Goal: Information Seeking & Learning: Find specific fact

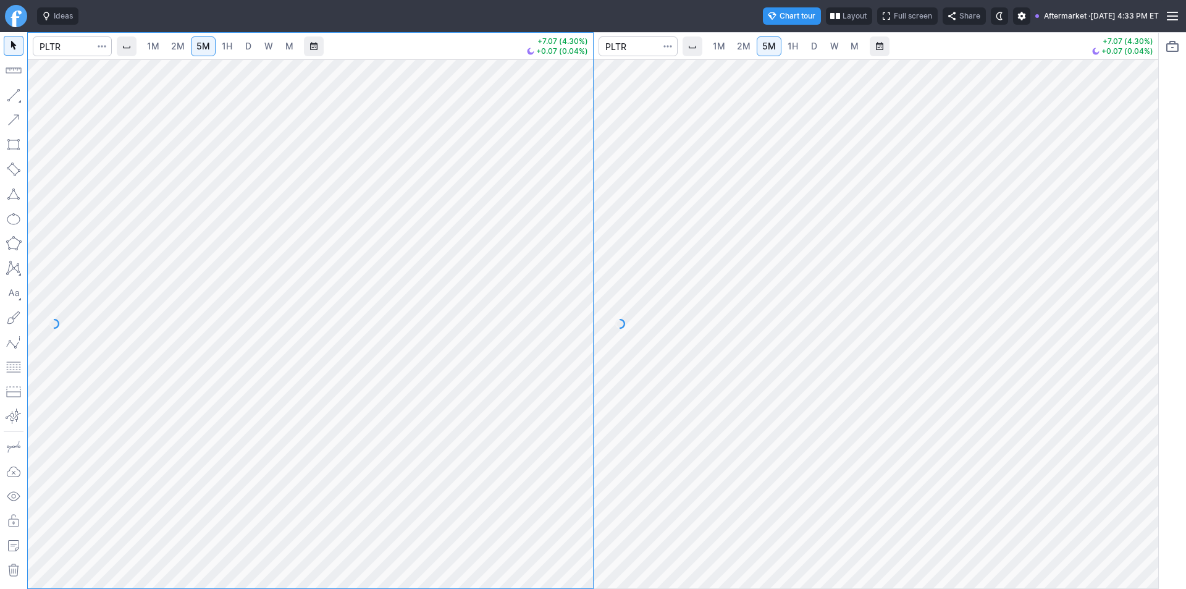
drag, startPoint x: 1146, startPoint y: 269, endPoint x: 1136, endPoint y: 261, distance: 12.3
click at [1146, 270] on div at bounding box center [1145, 321] width 26 height 498
drag, startPoint x: 574, startPoint y: 206, endPoint x: 568, endPoint y: 243, distance: 37.7
click at [568, 243] on div at bounding box center [580, 321] width 26 height 498
click at [578, 264] on div at bounding box center [580, 321] width 26 height 498
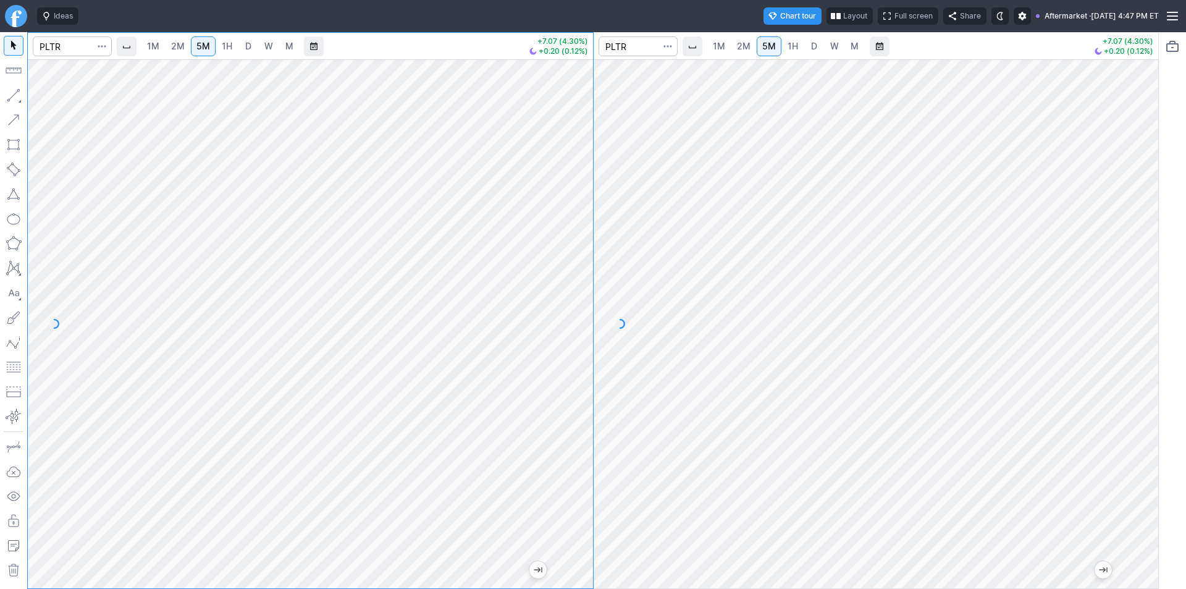
drag, startPoint x: 577, startPoint y: 296, endPoint x: 582, endPoint y: 304, distance: 10.3
click at [582, 304] on div at bounding box center [580, 321] width 26 height 498
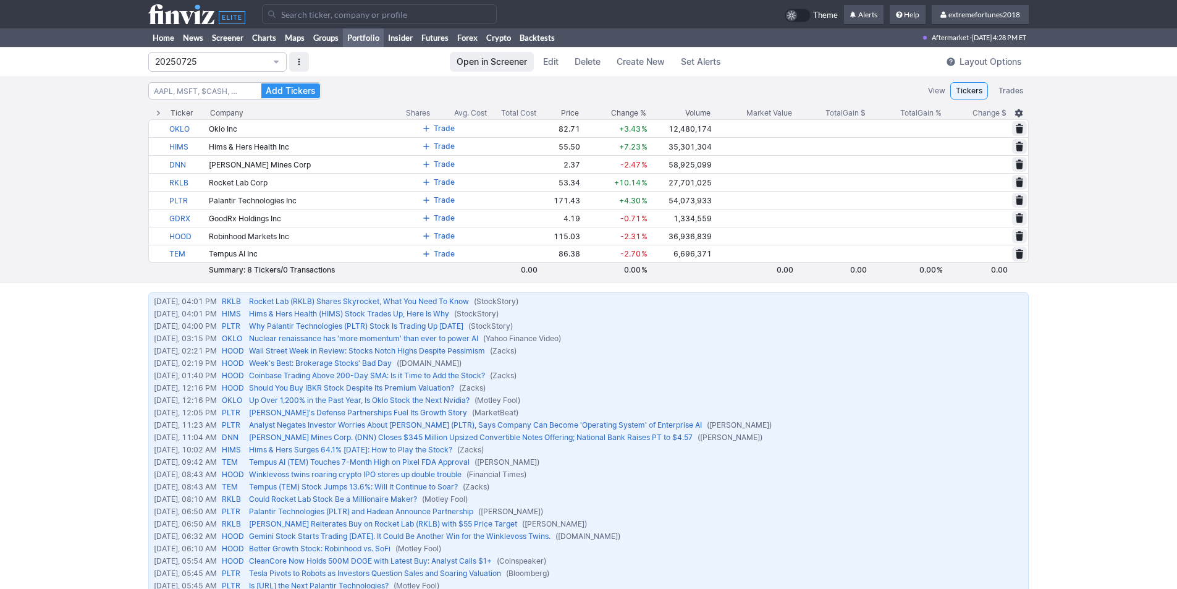
click at [288, 20] on input "Search" at bounding box center [379, 14] width 235 height 20
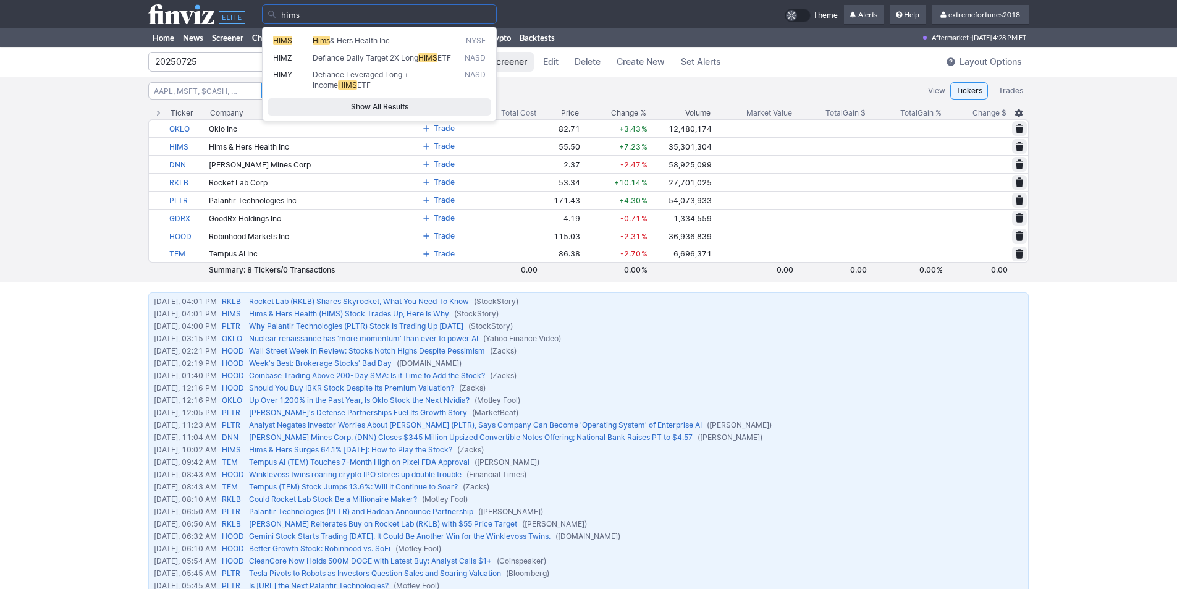
type input "hims"
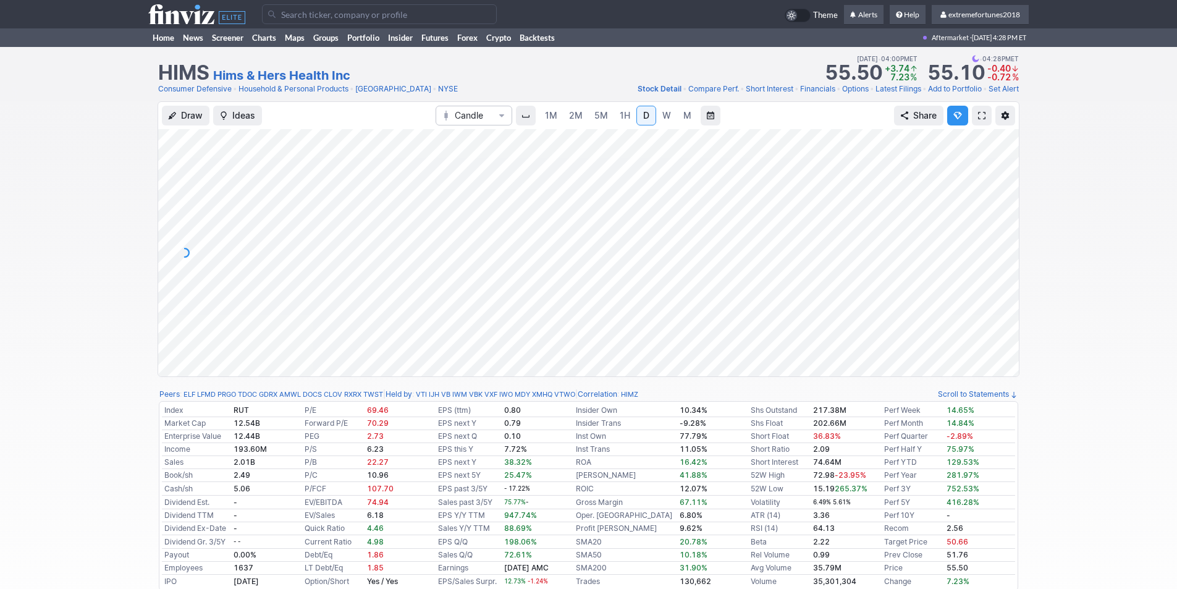
drag, startPoint x: 1005, startPoint y: 256, endPoint x: 997, endPoint y: 263, distance: 10.9
click at [1003, 266] on div at bounding box center [1005, 249] width 26 height 216
drag, startPoint x: 1002, startPoint y: 275, endPoint x: 1003, endPoint y: 264, distance: 11.8
click at [1003, 264] on div at bounding box center [1005, 249] width 26 height 216
drag, startPoint x: 1011, startPoint y: 295, endPoint x: 1000, endPoint y: 227, distance: 68.7
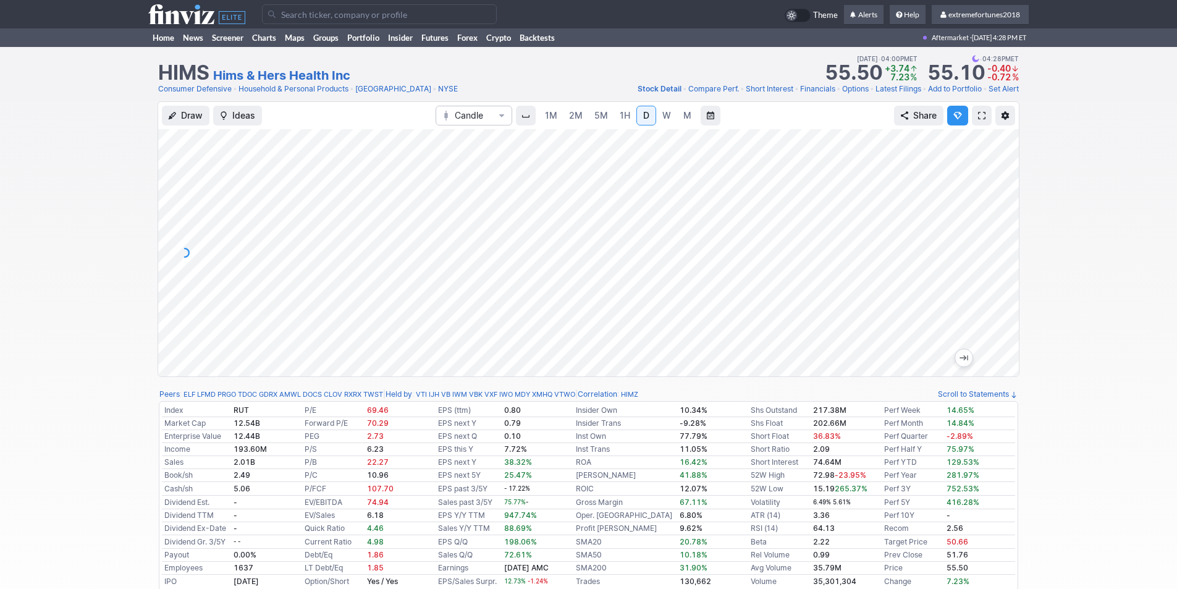
click at [1000, 227] on div at bounding box center [1005, 249] width 26 height 216
drag, startPoint x: 1004, startPoint y: 276, endPoint x: 999, endPoint y: 290, distance: 14.3
click at [1006, 292] on div at bounding box center [1005, 249] width 26 height 216
drag, startPoint x: 1009, startPoint y: 275, endPoint x: 1007, endPoint y: 282, distance: 7.0
click at [1009, 282] on div at bounding box center [1005, 249] width 26 height 216
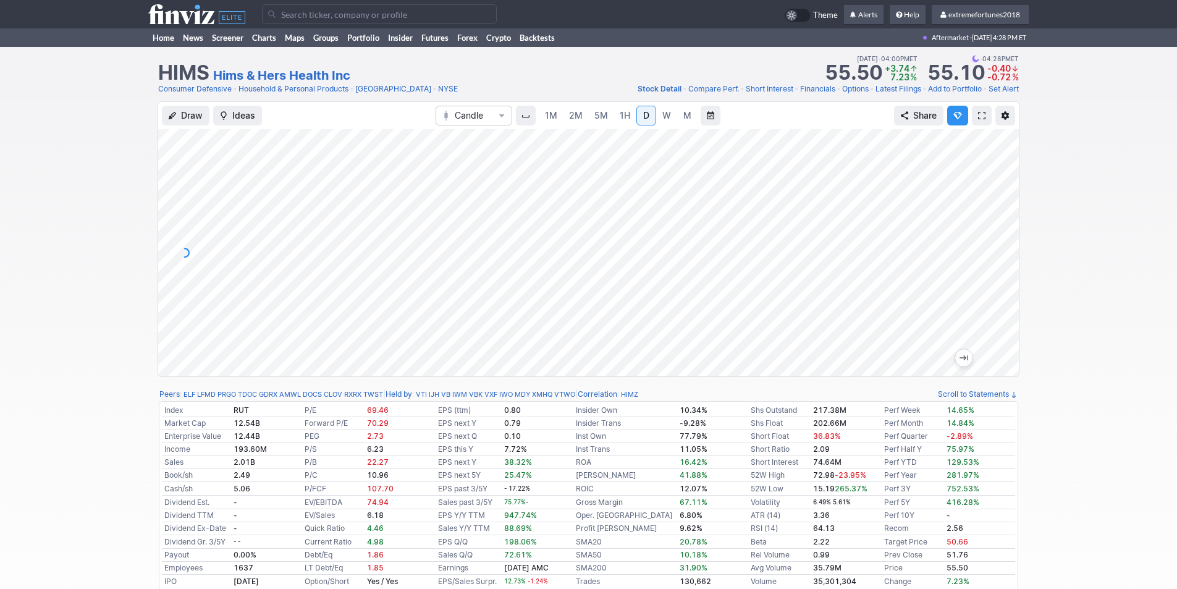
drag, startPoint x: 1002, startPoint y: 287, endPoint x: 1004, endPoint y: 273, distance: 13.8
click at [1004, 273] on div at bounding box center [1005, 249] width 26 height 216
click at [1009, 254] on div at bounding box center [1005, 249] width 26 height 216
click at [1007, 277] on div at bounding box center [1005, 249] width 26 height 216
drag, startPoint x: 1011, startPoint y: 268, endPoint x: 1010, endPoint y: 276, distance: 8.1
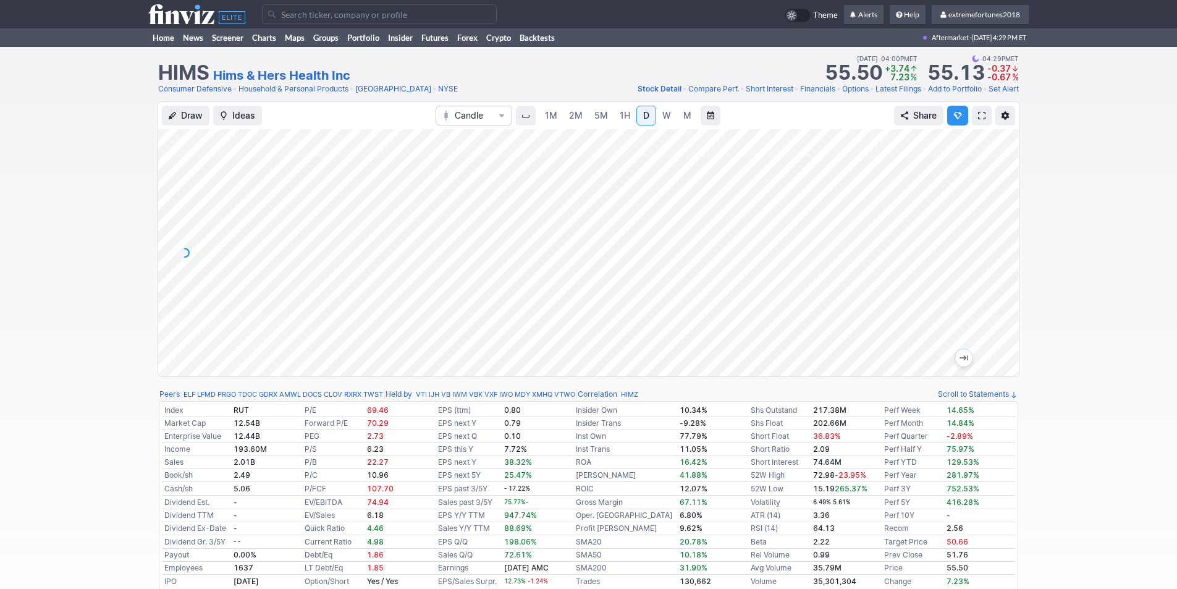
click at [1010, 276] on div at bounding box center [1005, 249] width 26 height 216
drag, startPoint x: 1005, startPoint y: 295, endPoint x: 1008, endPoint y: 270, distance: 25.5
click at [1008, 270] on div at bounding box center [1005, 249] width 26 height 216
click at [283, 12] on input "Search" at bounding box center [379, 14] width 235 height 20
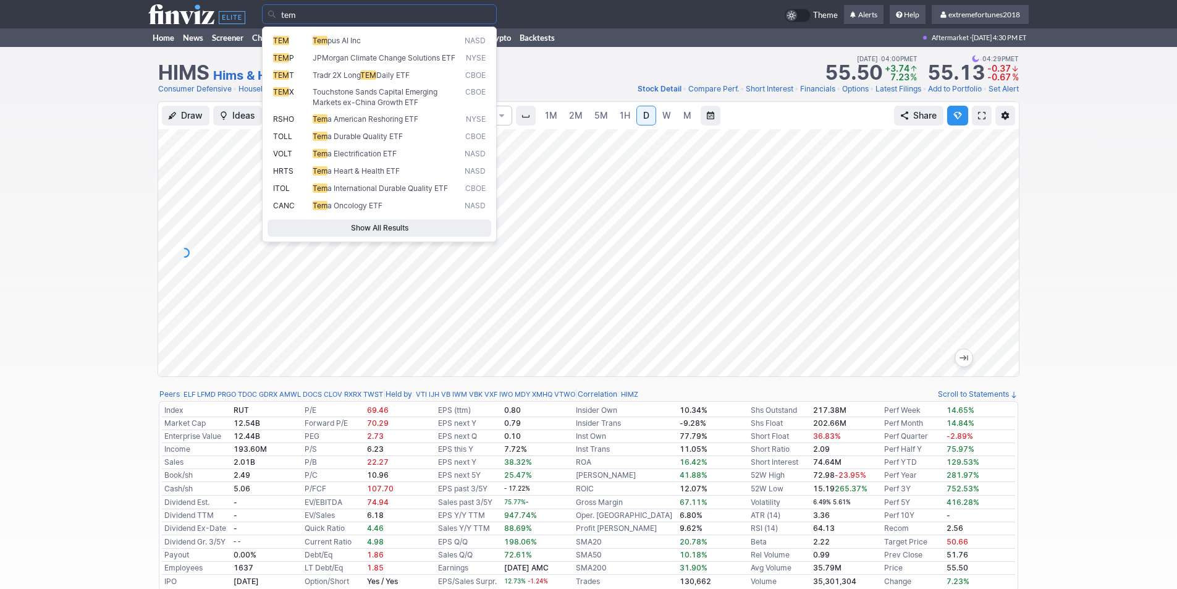
type input "tem"
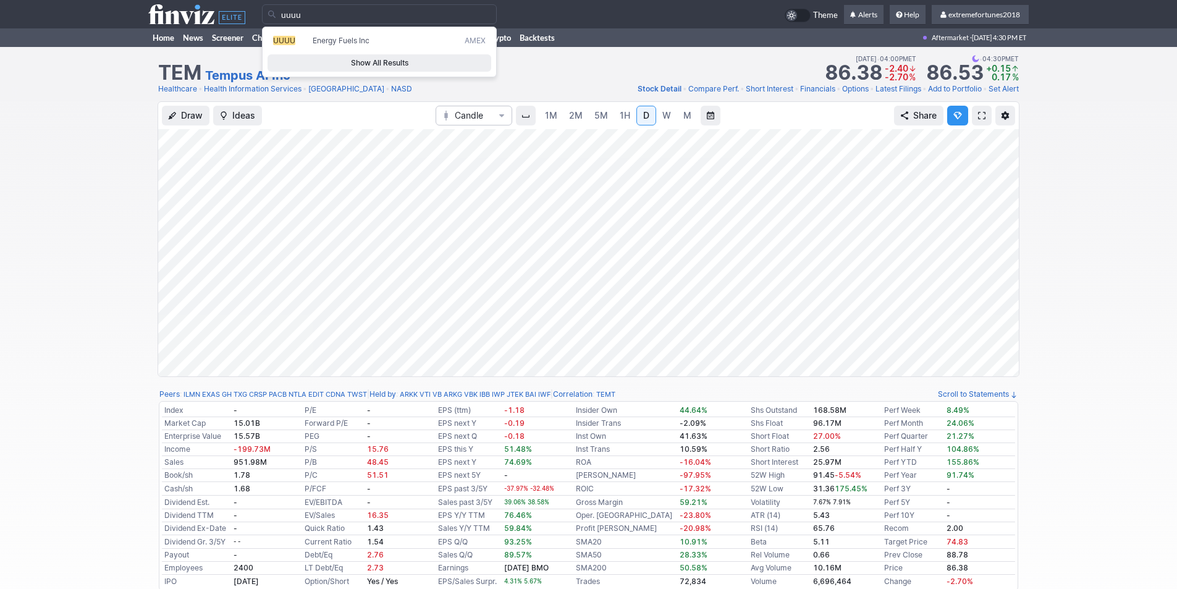
type input "uuuu"
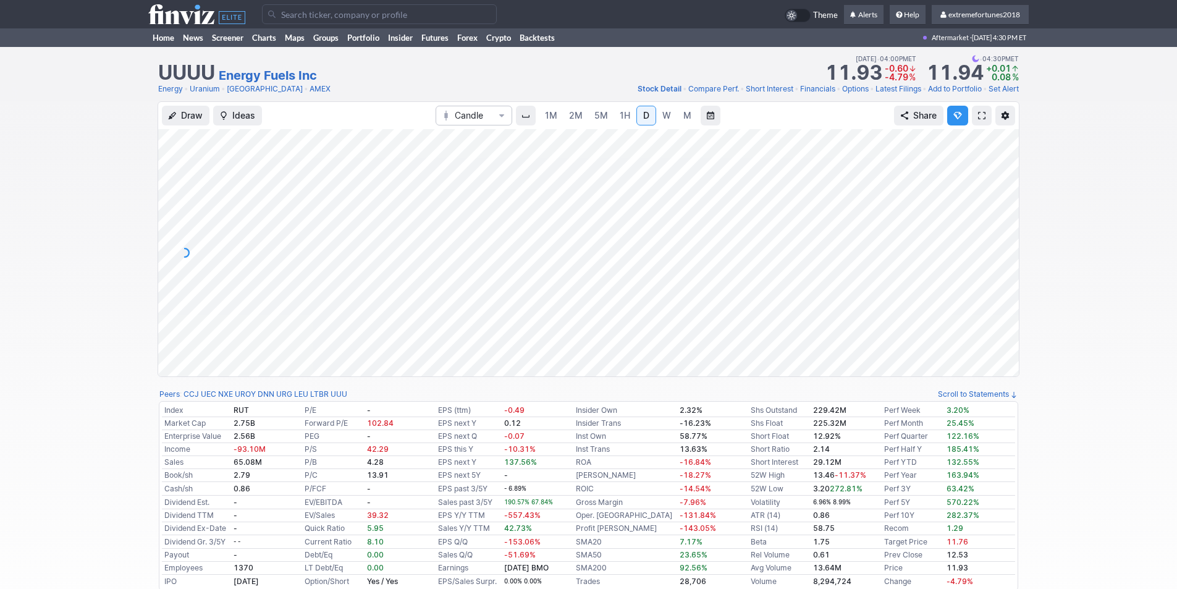
drag, startPoint x: 1005, startPoint y: 260, endPoint x: 1000, endPoint y: 266, distance: 7.4
click at [1002, 266] on div at bounding box center [1005, 249] width 26 height 216
drag, startPoint x: 1008, startPoint y: 263, endPoint x: 1005, endPoint y: 254, distance: 9.6
click at [1005, 254] on div at bounding box center [1005, 249] width 26 height 216
click at [329, 11] on input "Search" at bounding box center [379, 14] width 235 height 20
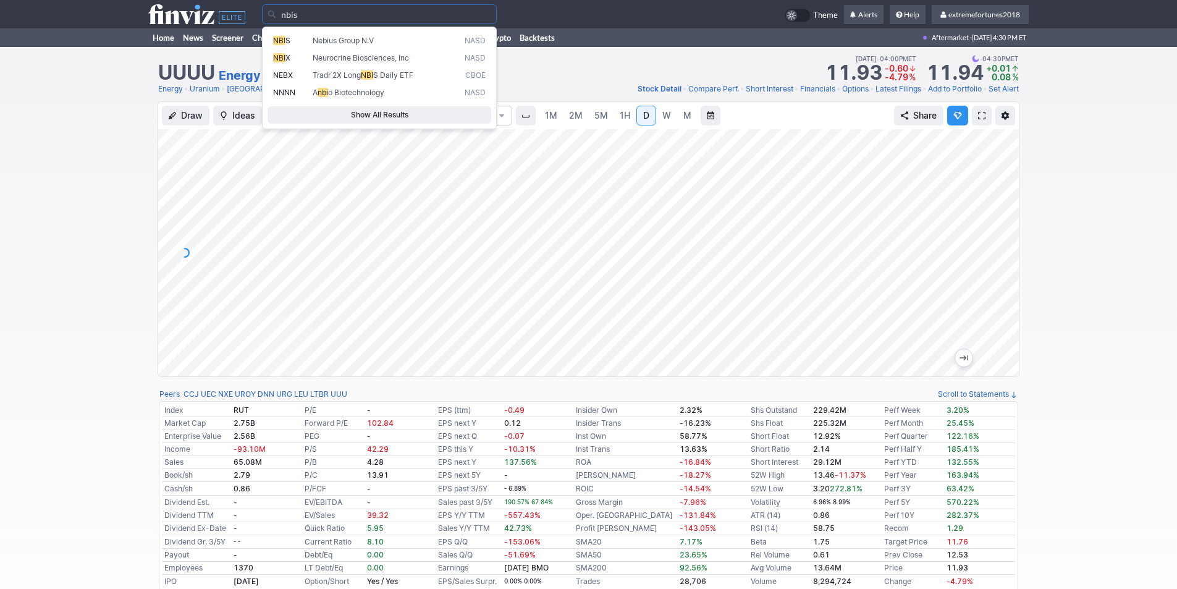
type input "nbis"
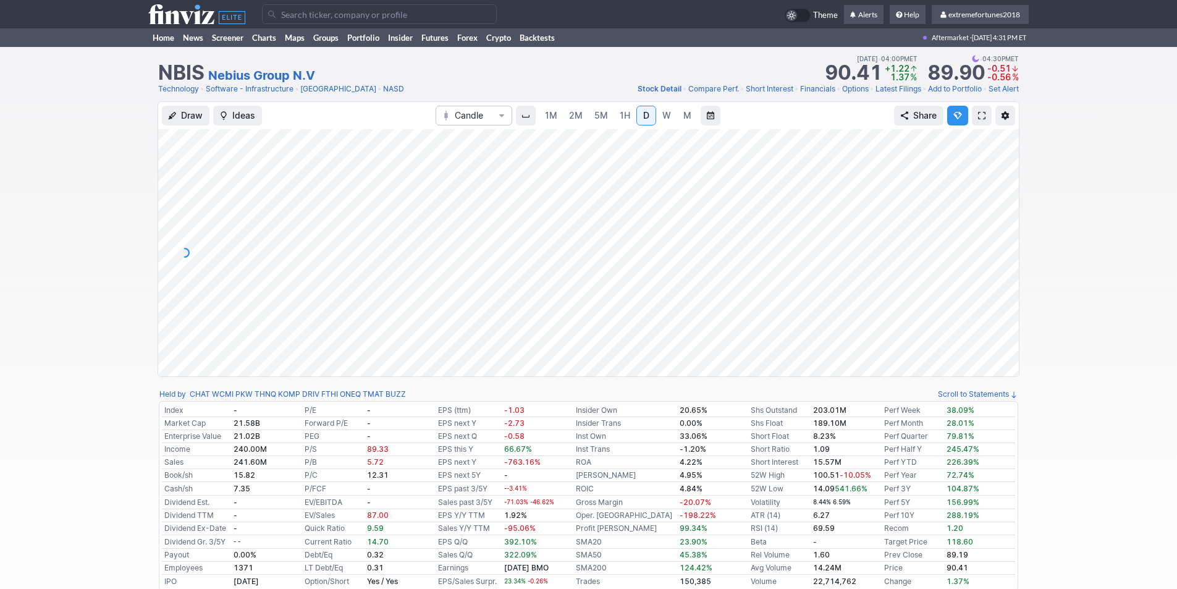
click at [1008, 272] on div at bounding box center [1005, 249] width 26 height 216
click at [986, 216] on div at bounding box center [588, 252] width 860 height 247
drag, startPoint x: 1004, startPoint y: 249, endPoint x: 994, endPoint y: 200, distance: 49.7
click at [994, 200] on div at bounding box center [1005, 249] width 26 height 216
click at [1010, 285] on div at bounding box center [1005, 249] width 26 height 216
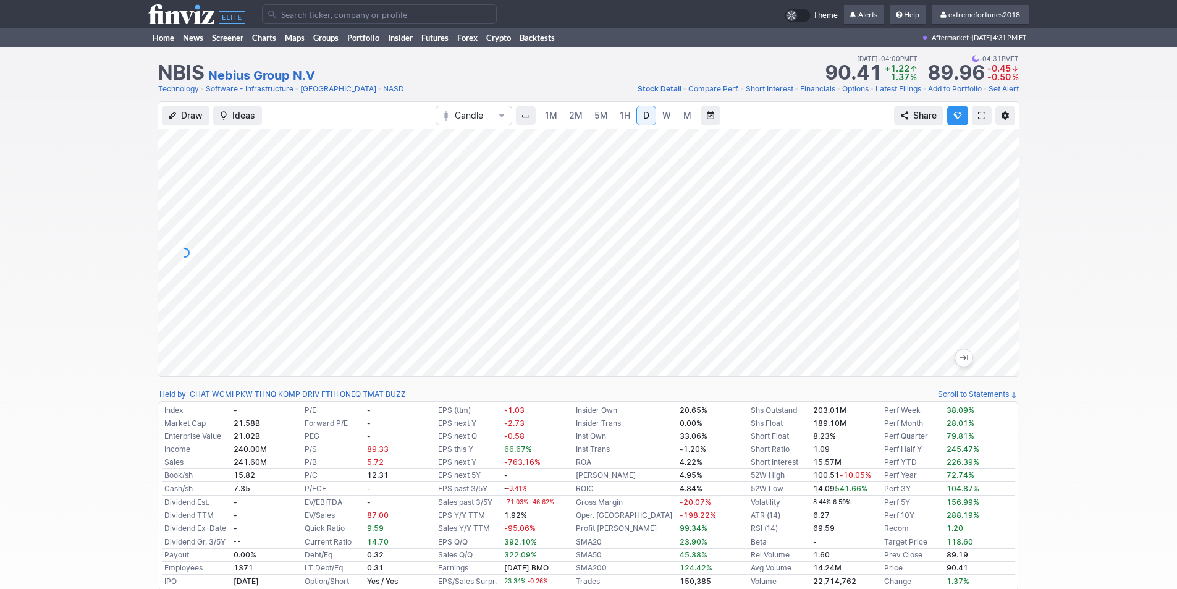
click at [393, 15] on input "Search" at bounding box center [379, 14] width 235 height 20
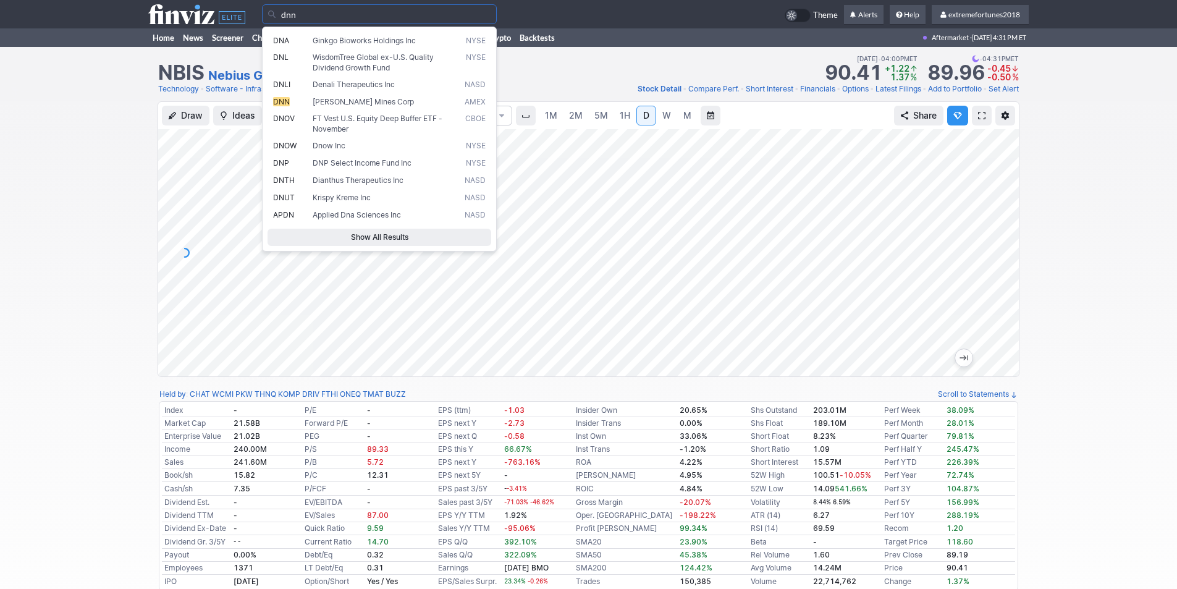
type input "dnn"
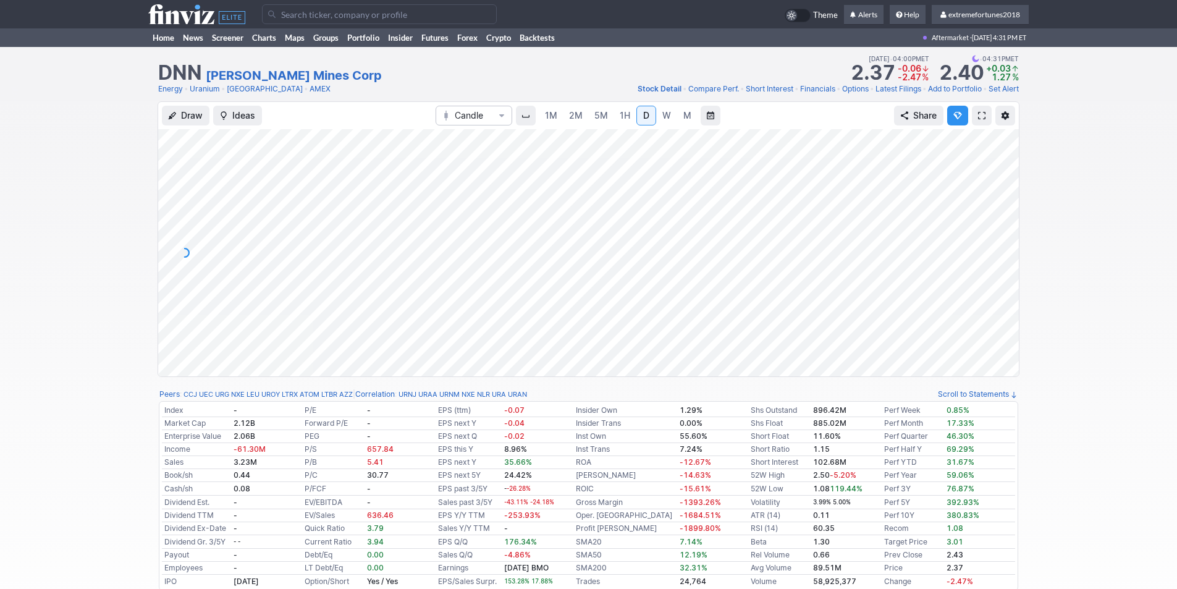
click at [1002, 265] on div at bounding box center [1005, 249] width 26 height 216
drag, startPoint x: 1004, startPoint y: 304, endPoint x: 1004, endPoint y: 186, distance: 118.6
click at [1004, 186] on div at bounding box center [1005, 249] width 26 height 216
click at [997, 272] on div at bounding box center [588, 252] width 860 height 247
drag, startPoint x: 1000, startPoint y: 224, endPoint x: 994, endPoint y: 254, distance: 31.5
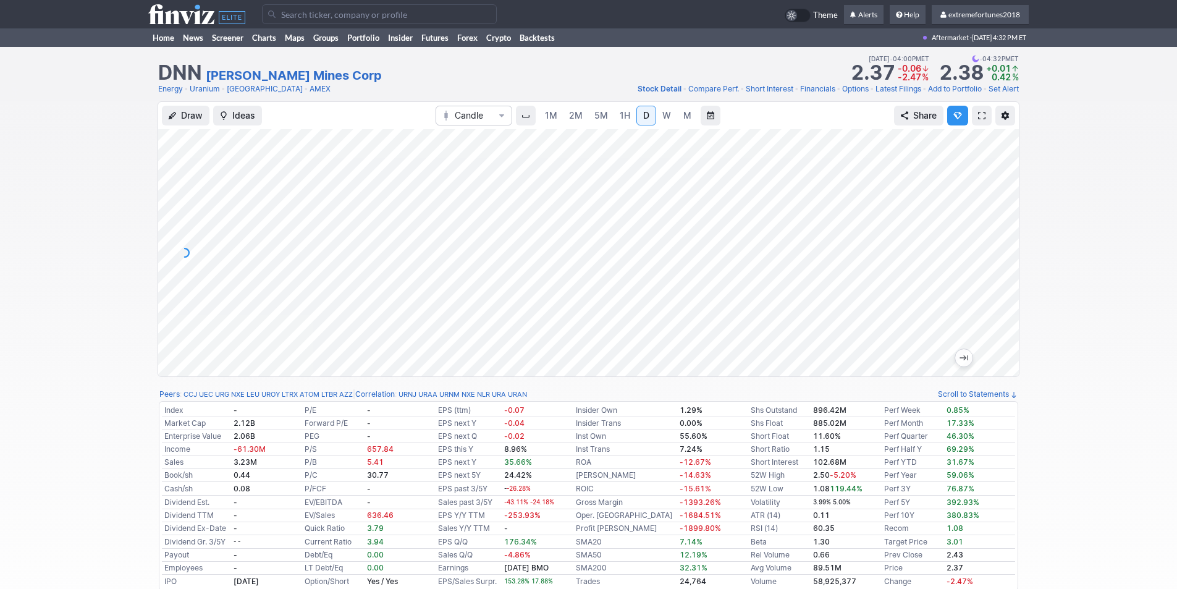
click at [996, 253] on div at bounding box center [1005, 249] width 26 height 216
drag, startPoint x: 1005, startPoint y: 220, endPoint x: 1006, endPoint y: 243, distance: 23.5
click at [1006, 243] on div at bounding box center [1005, 249] width 26 height 216
drag, startPoint x: 1006, startPoint y: 233, endPoint x: 1005, endPoint y: 245, distance: 11.8
click at [1005, 246] on div at bounding box center [1005, 249] width 26 height 216
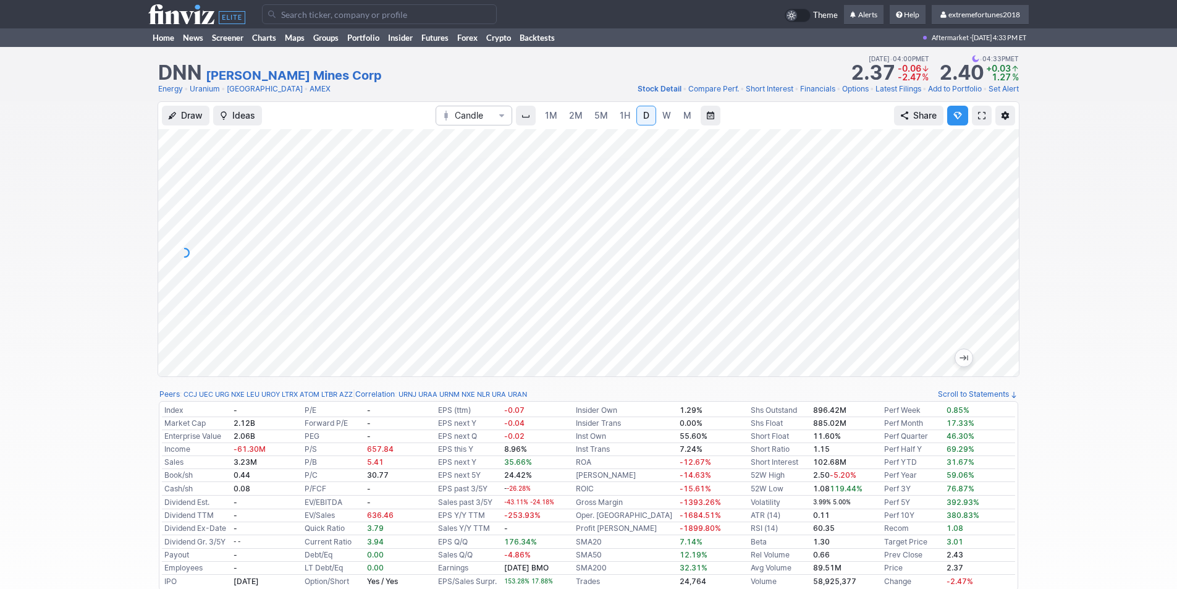
click at [304, 12] on input "Search" at bounding box center [379, 14] width 235 height 20
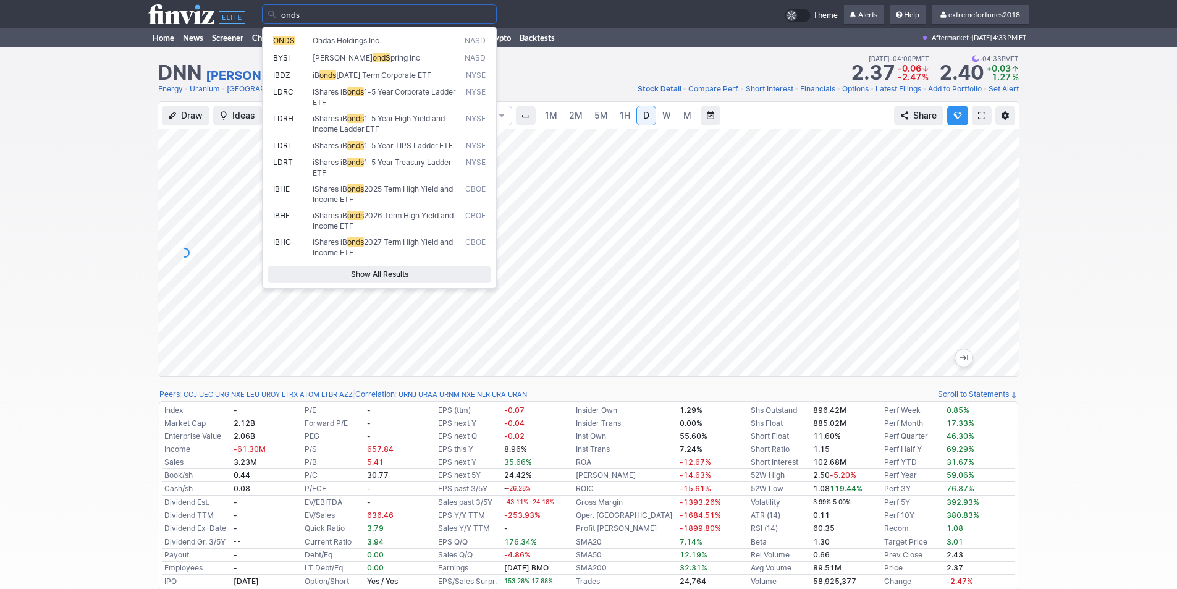
type input "onds"
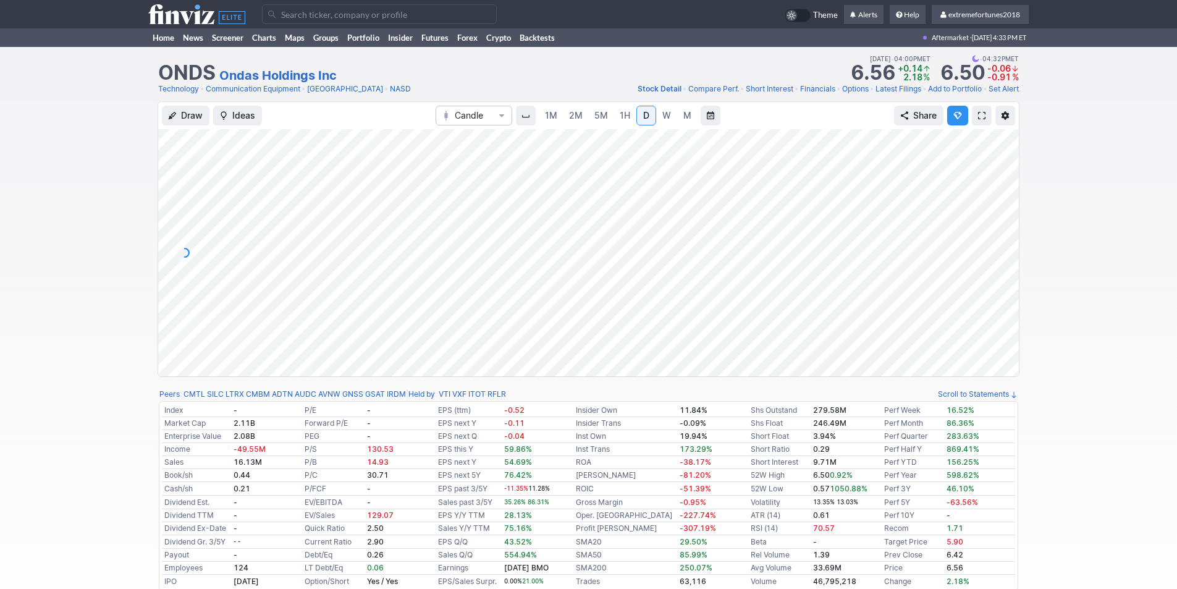
drag, startPoint x: 999, startPoint y: 244, endPoint x: 993, endPoint y: 254, distance: 12.2
click at [998, 255] on div at bounding box center [1005, 249] width 26 height 216
drag, startPoint x: 1004, startPoint y: 265, endPoint x: 1003, endPoint y: 245, distance: 19.8
click at [1003, 245] on div at bounding box center [1005, 249] width 26 height 216
drag, startPoint x: 1007, startPoint y: 279, endPoint x: 1009, endPoint y: 293, distance: 14.9
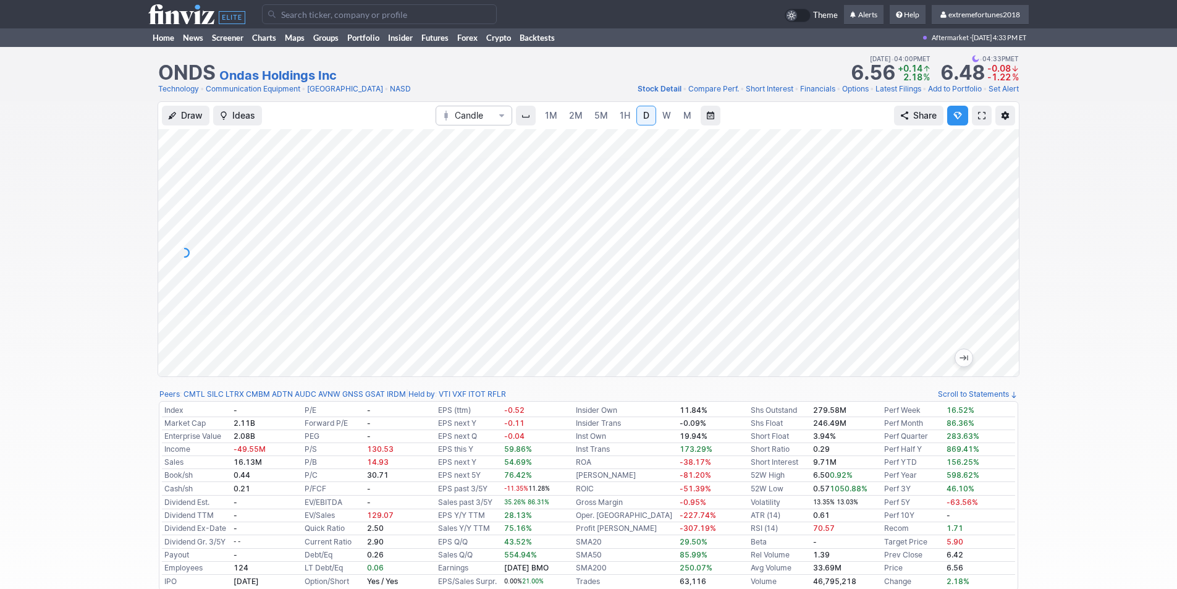
click at [1009, 293] on div at bounding box center [1005, 249] width 26 height 216
click at [322, 11] on input "Search" at bounding box center [379, 14] width 235 height 20
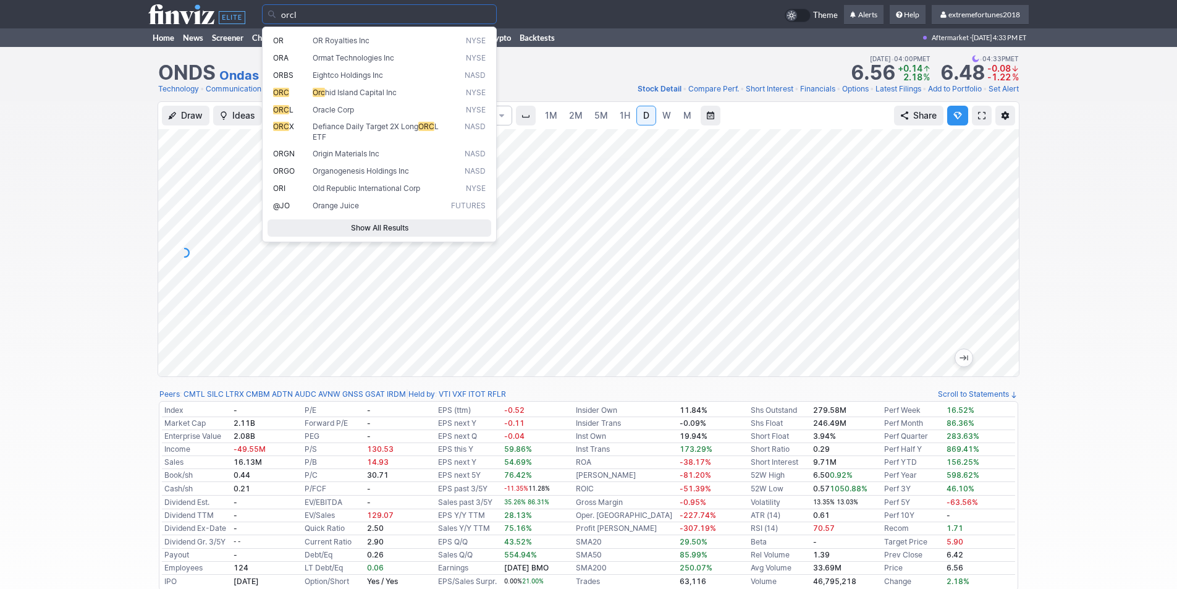
type input "orcl"
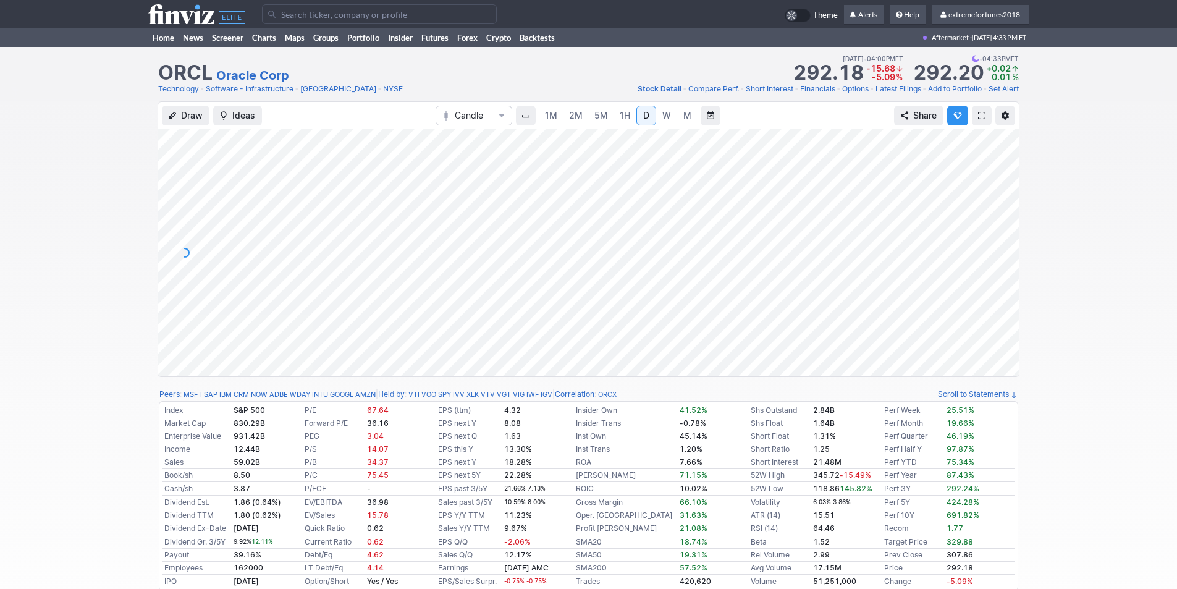
drag, startPoint x: 1008, startPoint y: 326, endPoint x: 1007, endPoint y: 254, distance: 72.3
click at [1007, 254] on div at bounding box center [1005, 249] width 26 height 216
drag, startPoint x: 1005, startPoint y: 239, endPoint x: 992, endPoint y: 258, distance: 22.8
click at [992, 258] on div at bounding box center [1005, 249] width 26 height 216
drag, startPoint x: 1005, startPoint y: 279, endPoint x: 997, endPoint y: 216, distance: 63.5
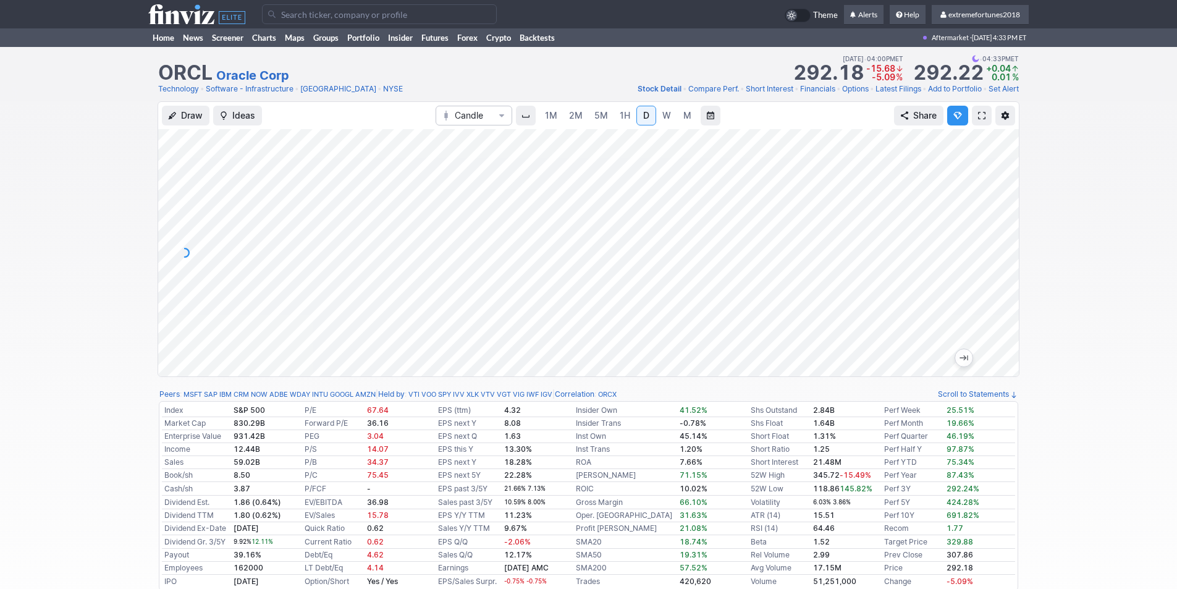
click at [999, 215] on div at bounding box center [1005, 249] width 26 height 216
drag, startPoint x: 1007, startPoint y: 218, endPoint x: 1009, endPoint y: 301, distance: 82.8
click at [1010, 301] on div at bounding box center [1005, 249] width 26 height 216
click at [351, 16] on input "Search" at bounding box center [379, 14] width 235 height 20
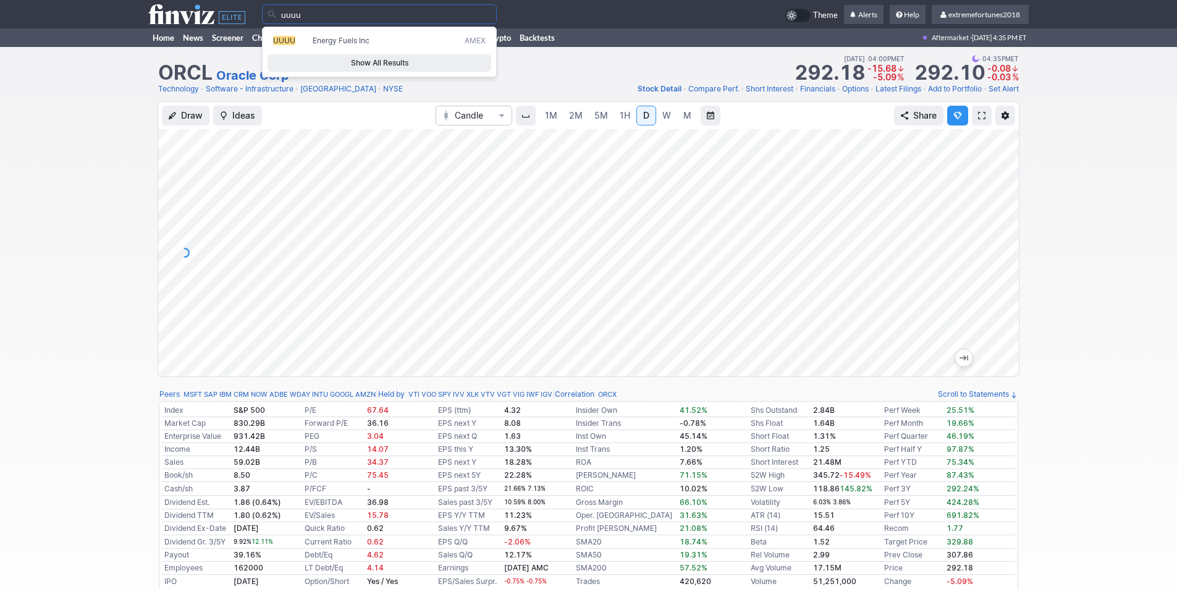
type input "uuuu"
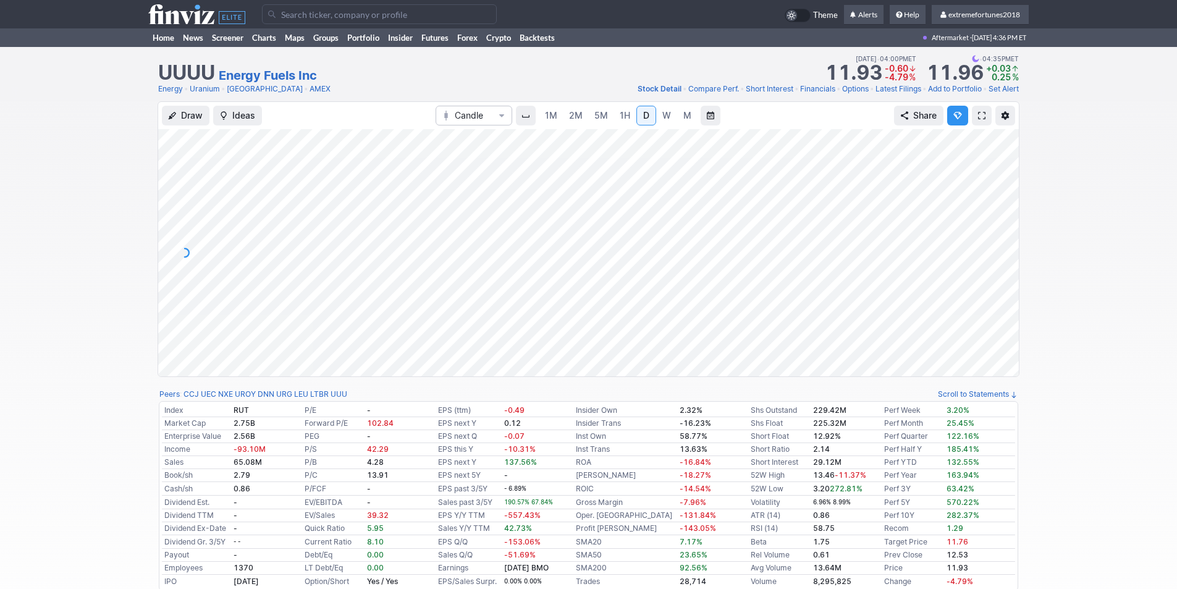
click at [1005, 277] on div at bounding box center [1005, 249] width 26 height 216
drag, startPoint x: 1002, startPoint y: 276, endPoint x: 994, endPoint y: 282, distance: 9.6
click at [1002, 286] on div at bounding box center [1005, 249] width 26 height 216
click at [366, 25] on td at bounding box center [523, 14] width 522 height 28
click at [366, 19] on input "Search" at bounding box center [379, 14] width 235 height 20
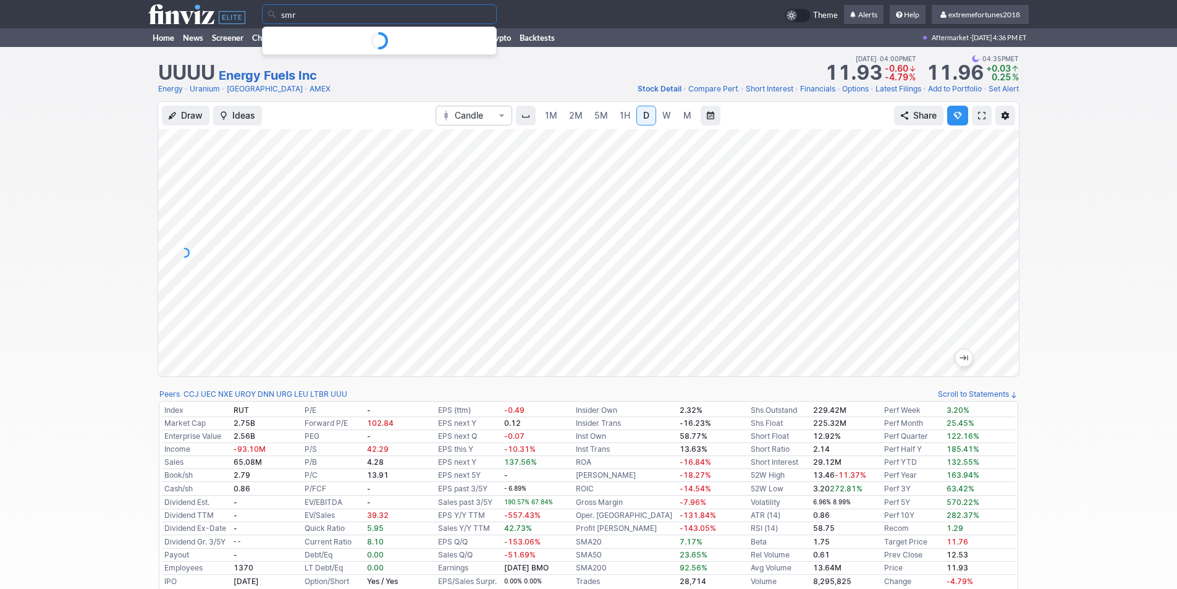
type input "smr"
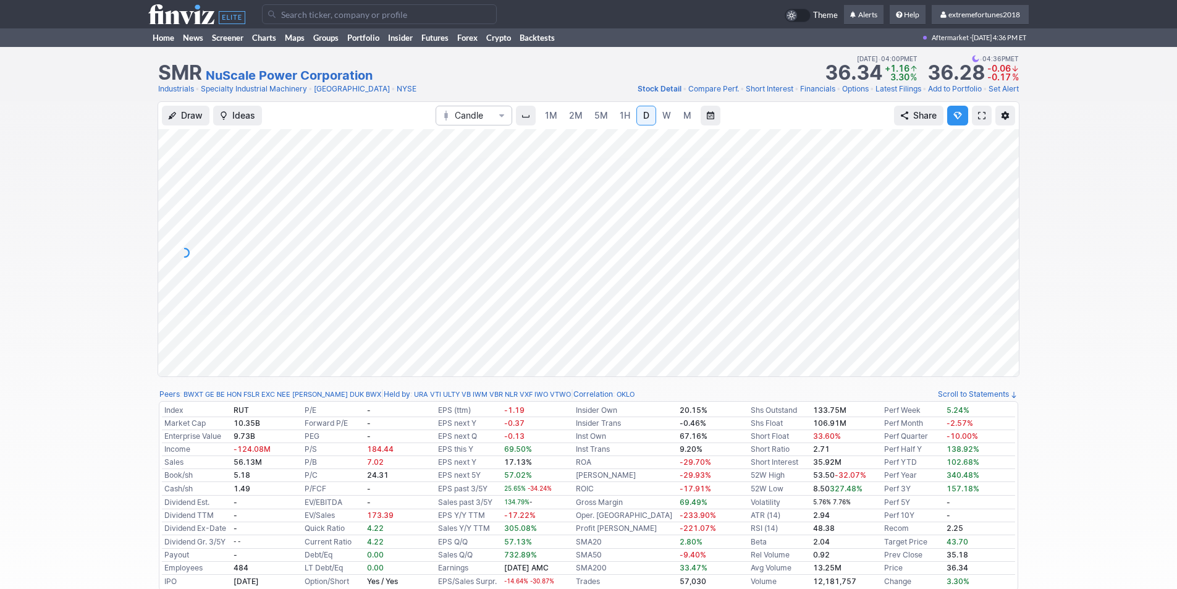
drag, startPoint x: 1008, startPoint y: 262, endPoint x: 1007, endPoint y: 250, distance: 12.4
click at [1007, 250] on div at bounding box center [1005, 249] width 26 height 216
drag, startPoint x: 1002, startPoint y: 262, endPoint x: 1000, endPoint y: 282, distance: 19.8
click at [1002, 284] on div at bounding box center [1005, 249] width 26 height 216
click at [988, 181] on div at bounding box center [588, 252] width 860 height 247
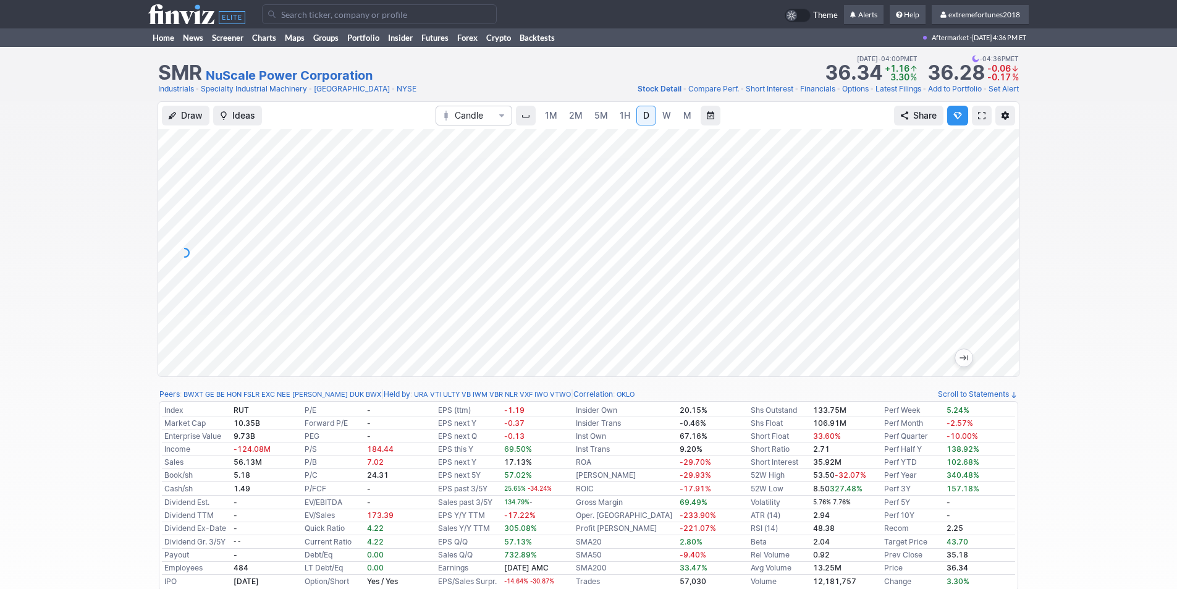
drag, startPoint x: 1012, startPoint y: 230, endPoint x: 1000, endPoint y: 266, distance: 37.5
click at [1006, 273] on div at bounding box center [1005, 249] width 26 height 216
click at [1005, 232] on div at bounding box center [1005, 249] width 26 height 216
drag, startPoint x: 1001, startPoint y: 241, endPoint x: 1004, endPoint y: 264, distance: 23.0
click at [1004, 264] on div at bounding box center [1005, 249] width 26 height 216
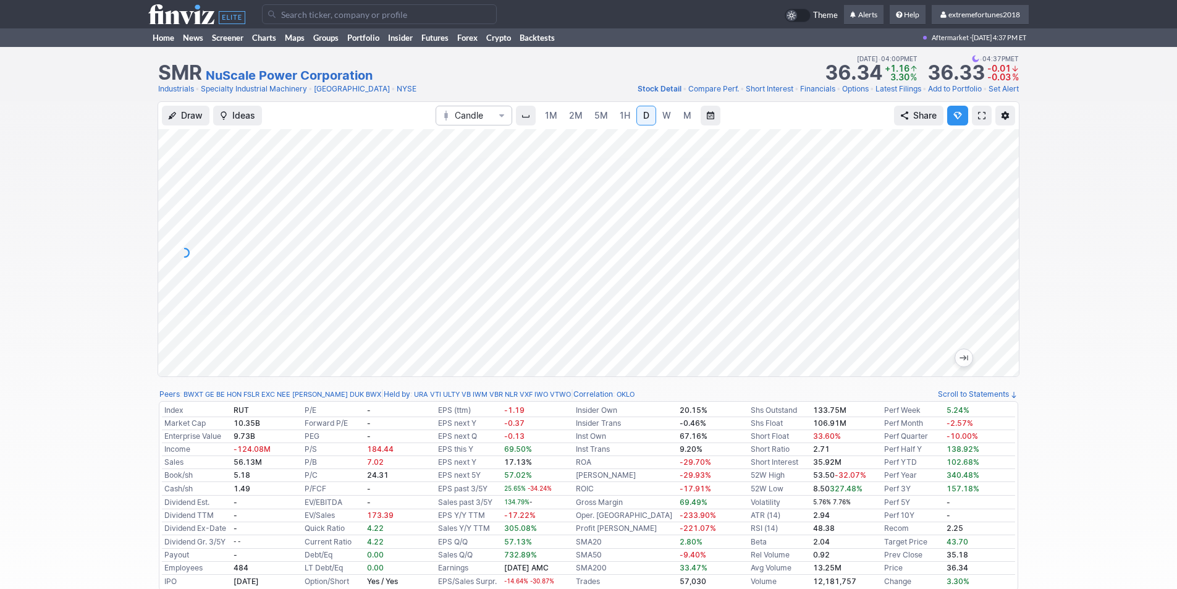
click at [342, 9] on input "Search" at bounding box center [379, 14] width 235 height 20
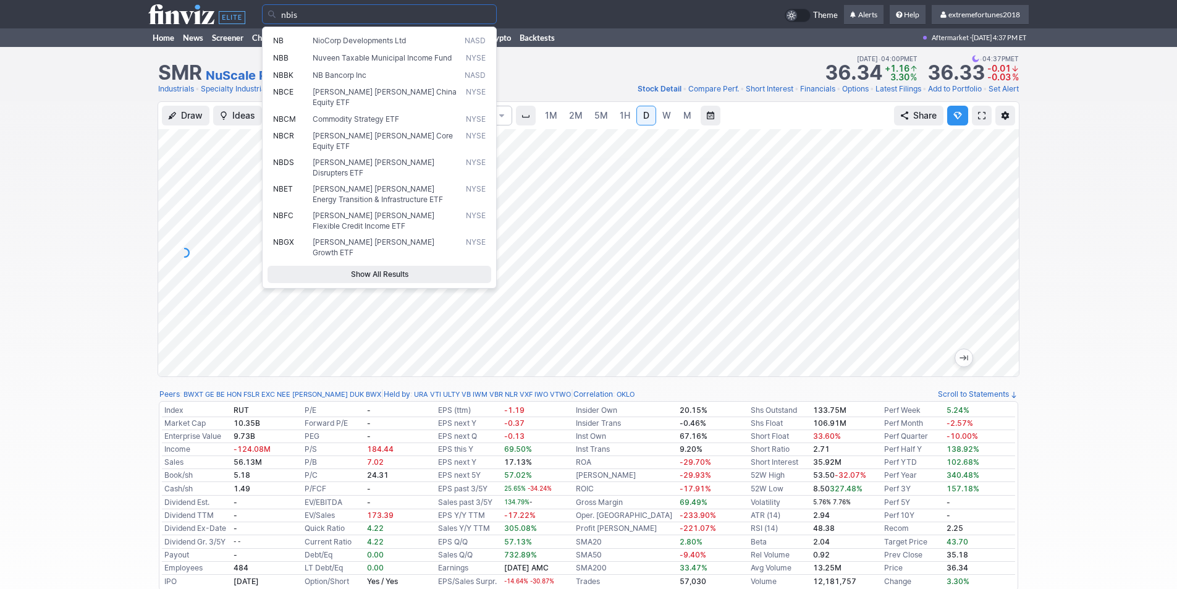
type input "nbis"
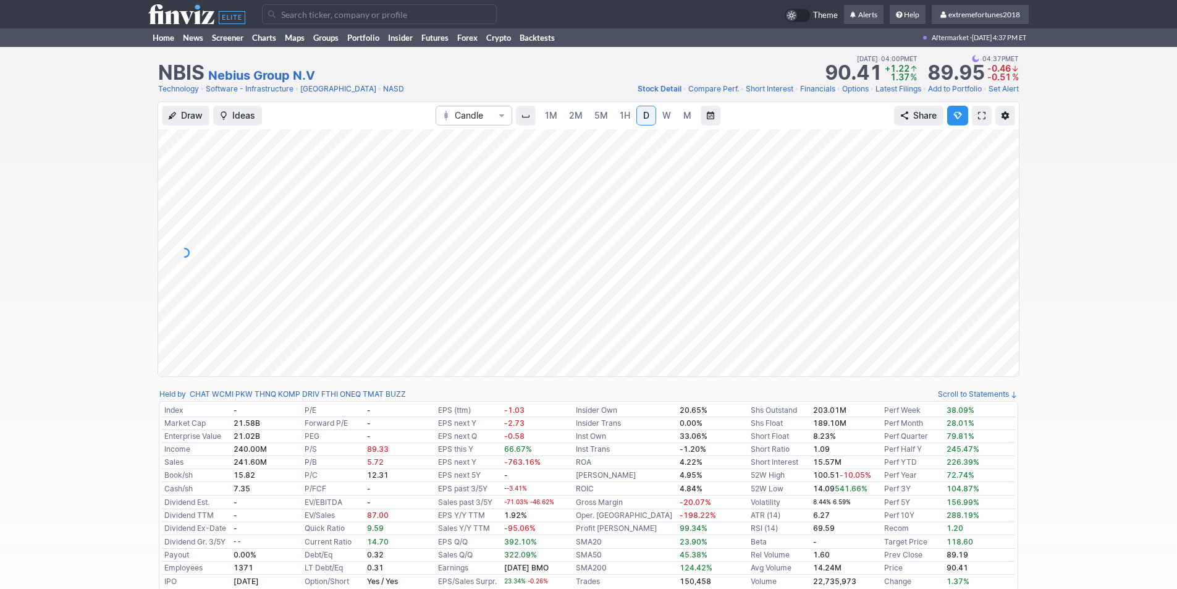
click at [1000, 257] on div at bounding box center [1005, 249] width 26 height 216
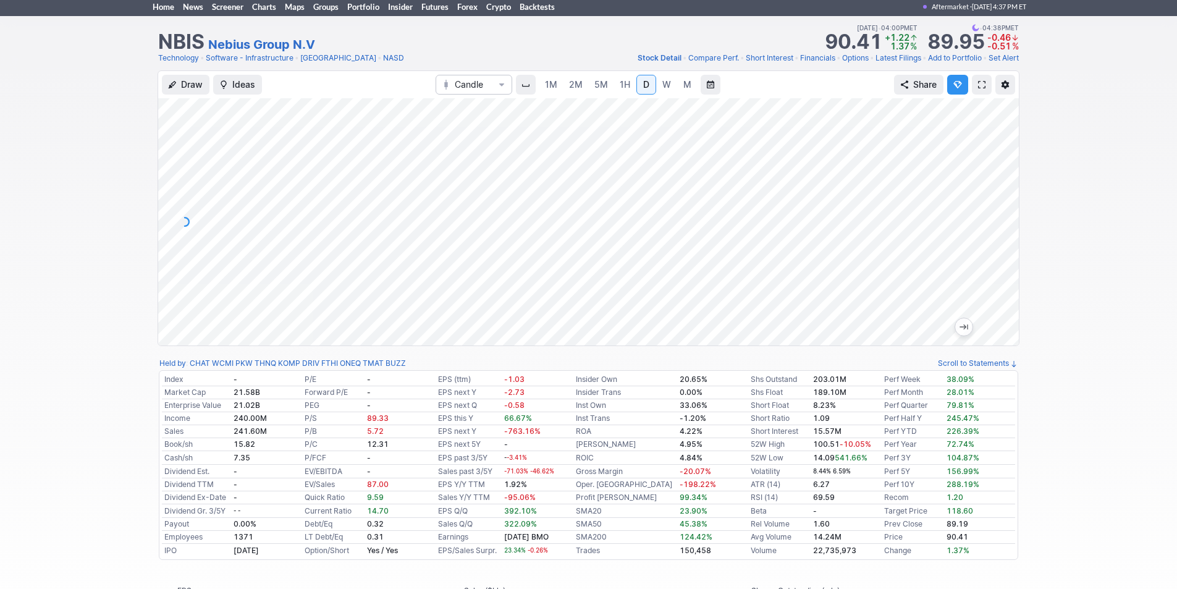
scroll to position [62, 0]
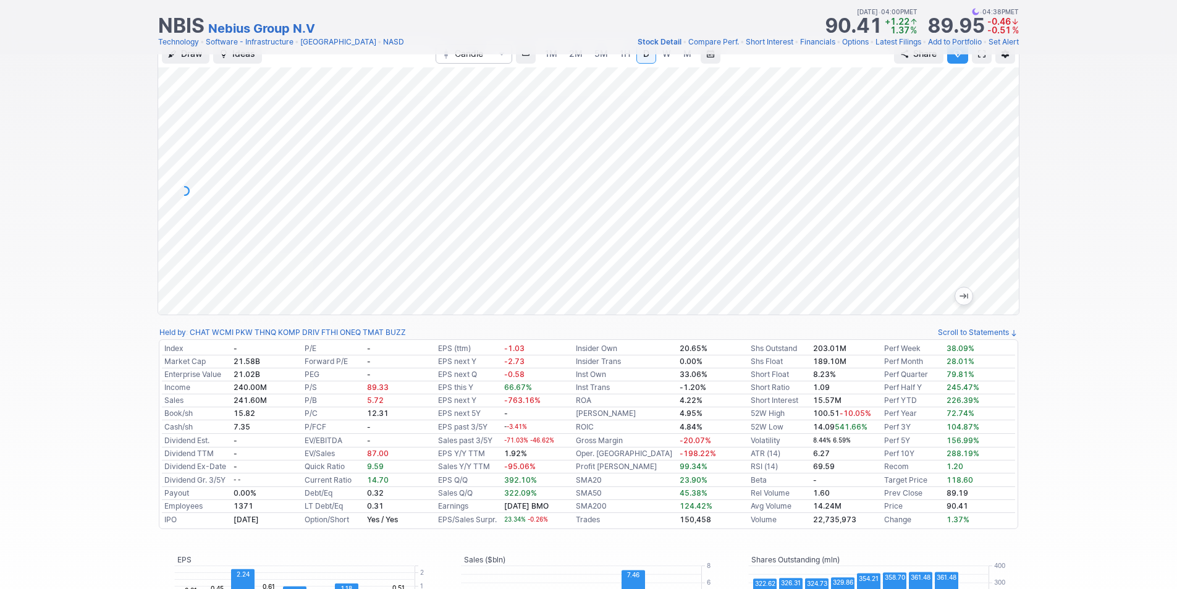
drag, startPoint x: 999, startPoint y: 184, endPoint x: 1000, endPoint y: 192, distance: 8.1
click at [1000, 192] on div at bounding box center [1005, 188] width 26 height 216
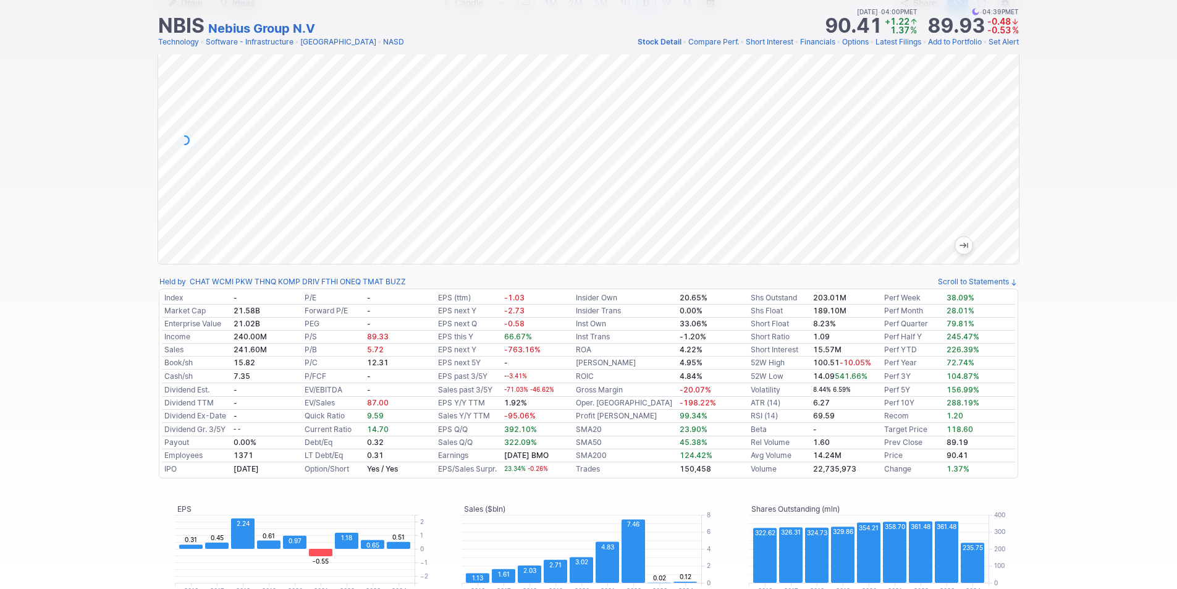
scroll to position [0, 0]
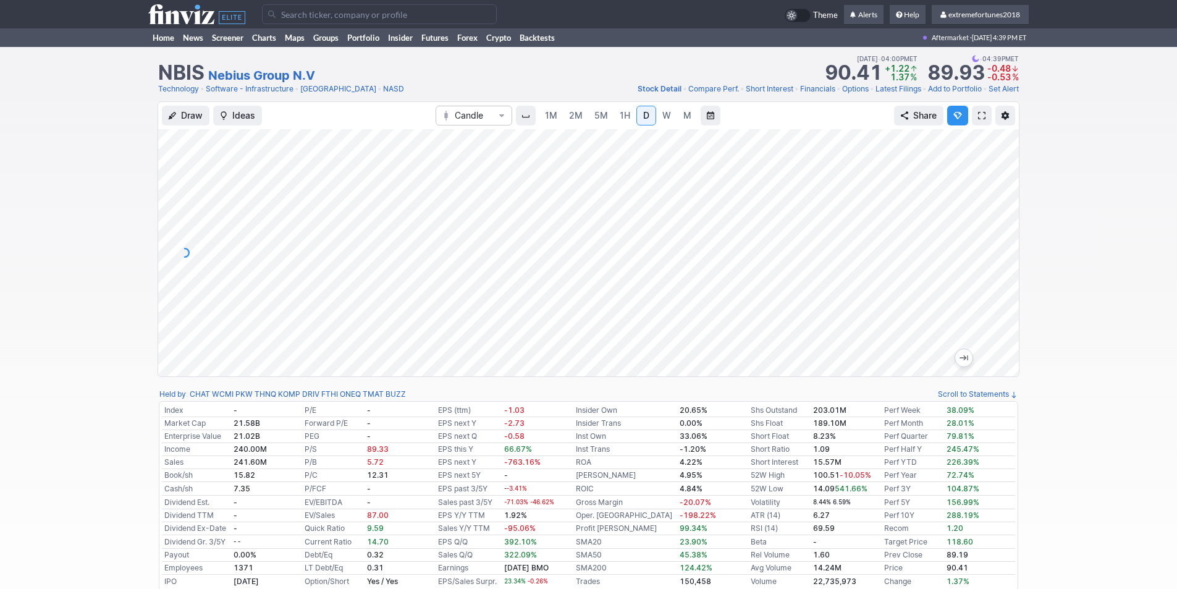
click at [345, 19] on input "Search" at bounding box center [379, 14] width 235 height 20
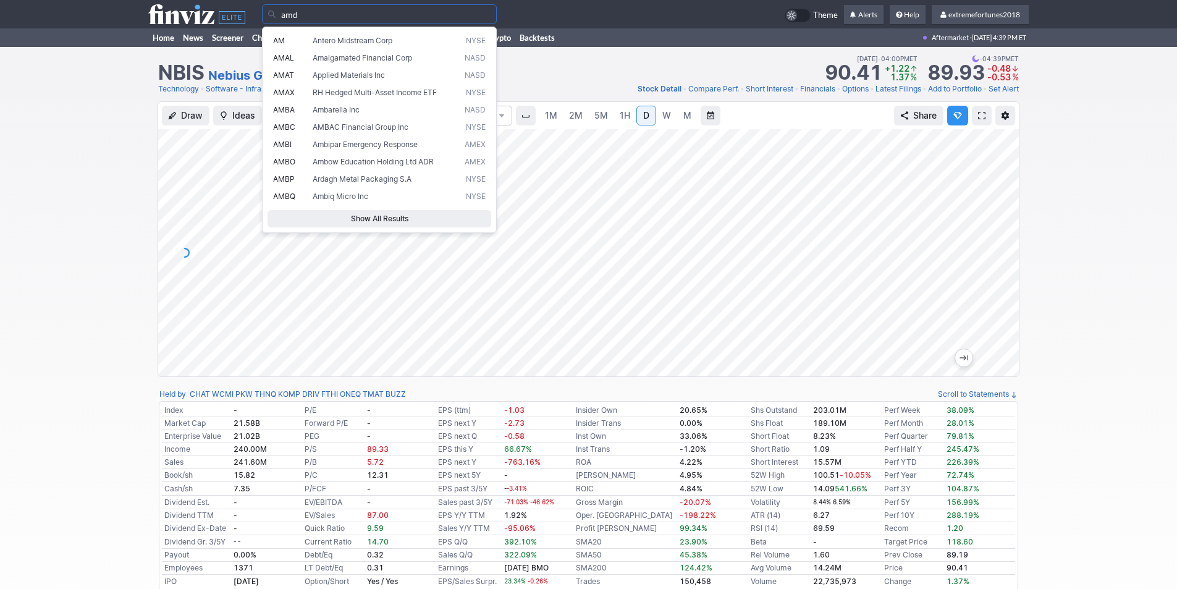
type input "amd"
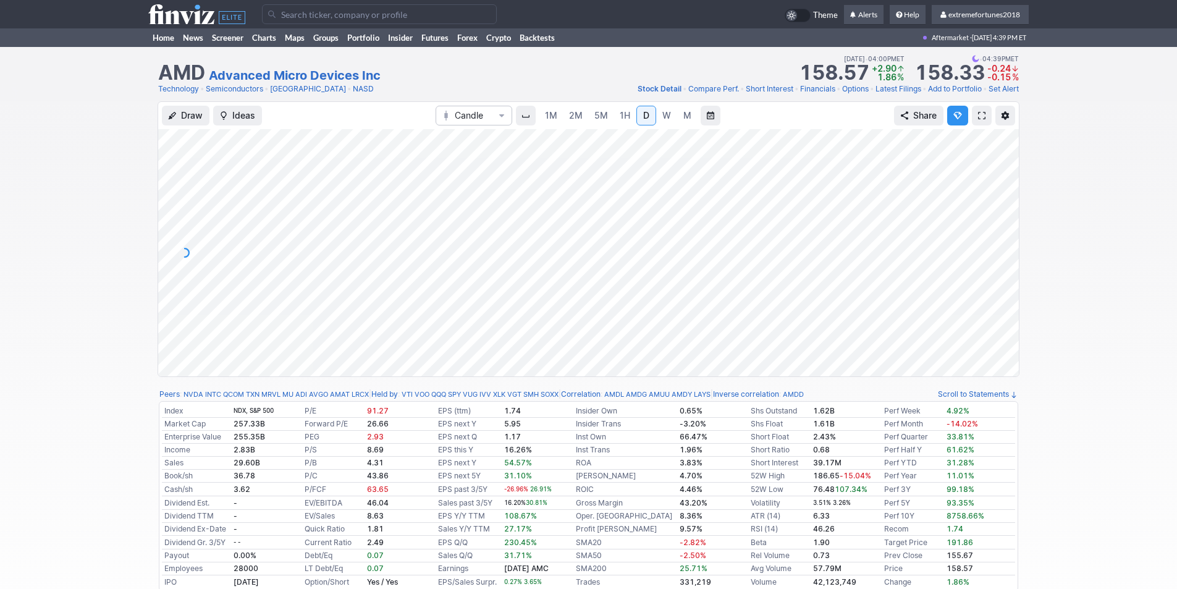
drag, startPoint x: 1006, startPoint y: 248, endPoint x: 1007, endPoint y: 238, distance: 10.5
click at [1007, 238] on div at bounding box center [1005, 249] width 26 height 216
drag, startPoint x: 1010, startPoint y: 218, endPoint x: 1010, endPoint y: 206, distance: 12.4
click at [1010, 206] on div at bounding box center [1005, 249] width 26 height 216
drag, startPoint x: 1010, startPoint y: 232, endPoint x: 1006, endPoint y: 269, distance: 36.6
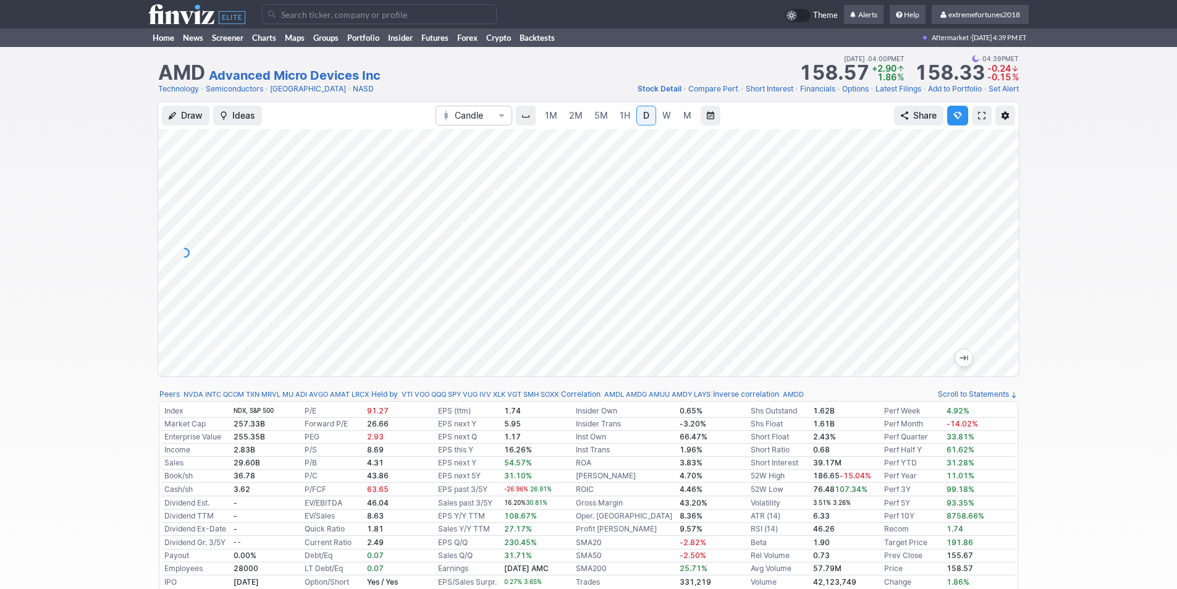
click at [1010, 267] on div at bounding box center [1005, 249] width 26 height 216
drag, startPoint x: 1005, startPoint y: 258, endPoint x: 1003, endPoint y: 249, distance: 9.4
click at [1005, 250] on div at bounding box center [1005, 249] width 26 height 216
drag, startPoint x: 1012, startPoint y: 249, endPoint x: 1009, endPoint y: 274, distance: 24.9
click at [1012, 271] on div at bounding box center [1005, 249] width 26 height 216
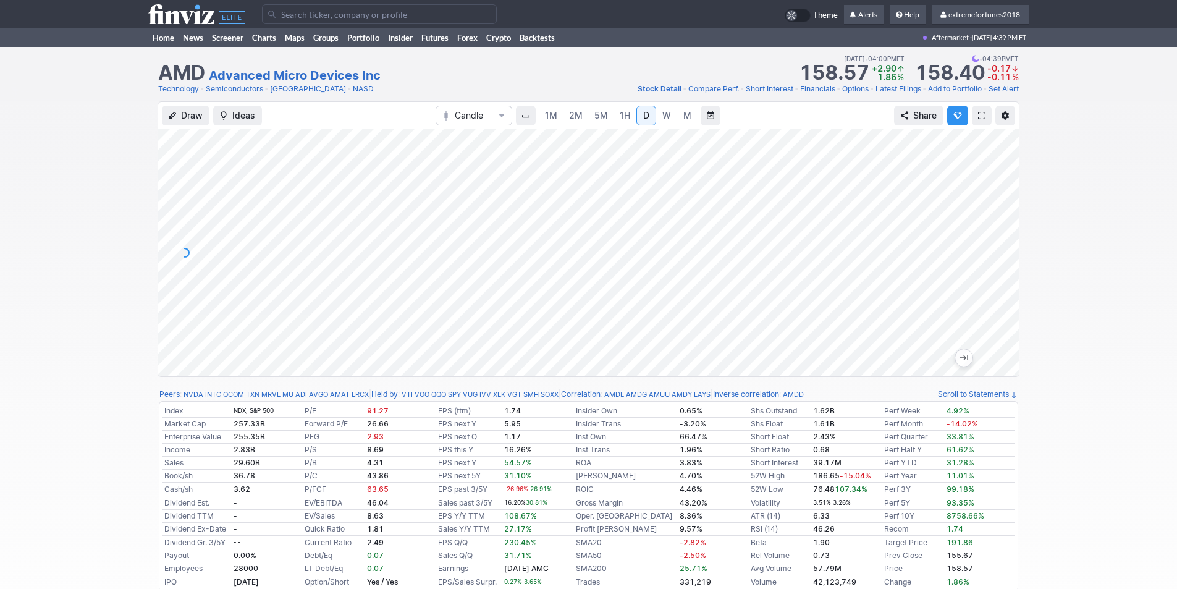
drag, startPoint x: 997, startPoint y: 296, endPoint x: 997, endPoint y: 269, distance: 27.2
click at [997, 269] on div at bounding box center [1005, 249] width 26 height 216
drag, startPoint x: 1007, startPoint y: 274, endPoint x: 1009, endPoint y: 232, distance: 42.7
click at [1009, 232] on div at bounding box center [1005, 249] width 26 height 216
click at [289, 15] on input "Search" at bounding box center [379, 14] width 235 height 20
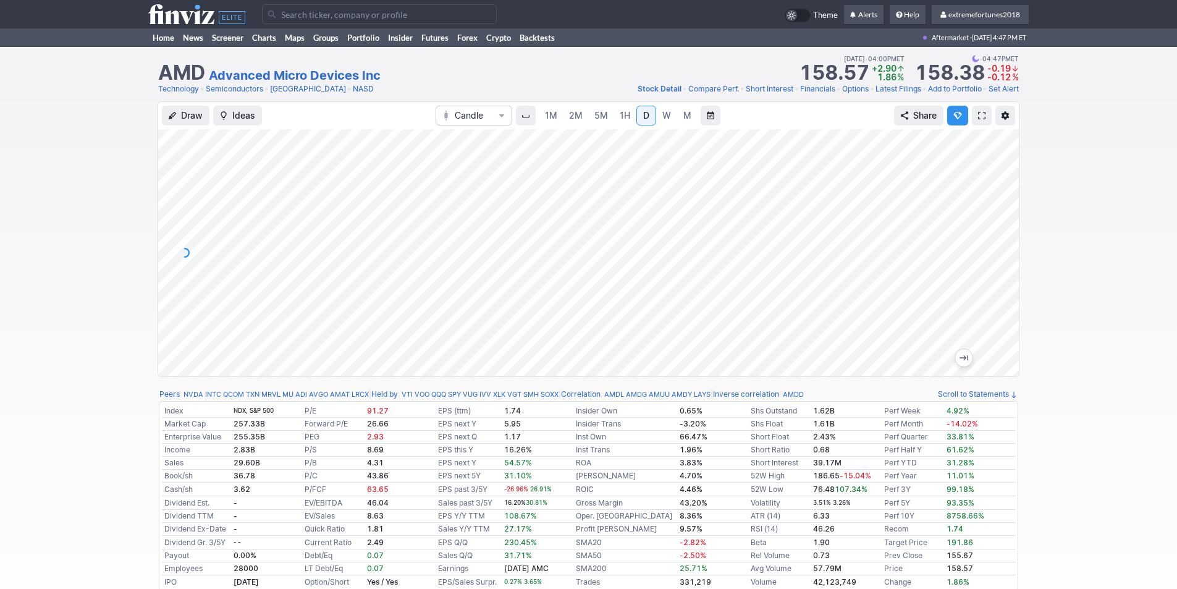
drag, startPoint x: 1009, startPoint y: 254, endPoint x: 1004, endPoint y: 290, distance: 36.2
click at [1006, 290] on div at bounding box center [1005, 249] width 26 height 216
drag, startPoint x: 1004, startPoint y: 290, endPoint x: 1004, endPoint y: 239, distance: 51.3
click at [1005, 240] on div at bounding box center [1005, 249] width 26 height 216
click at [232, 92] on link "Semiconductors" at bounding box center [234, 89] width 57 height 12
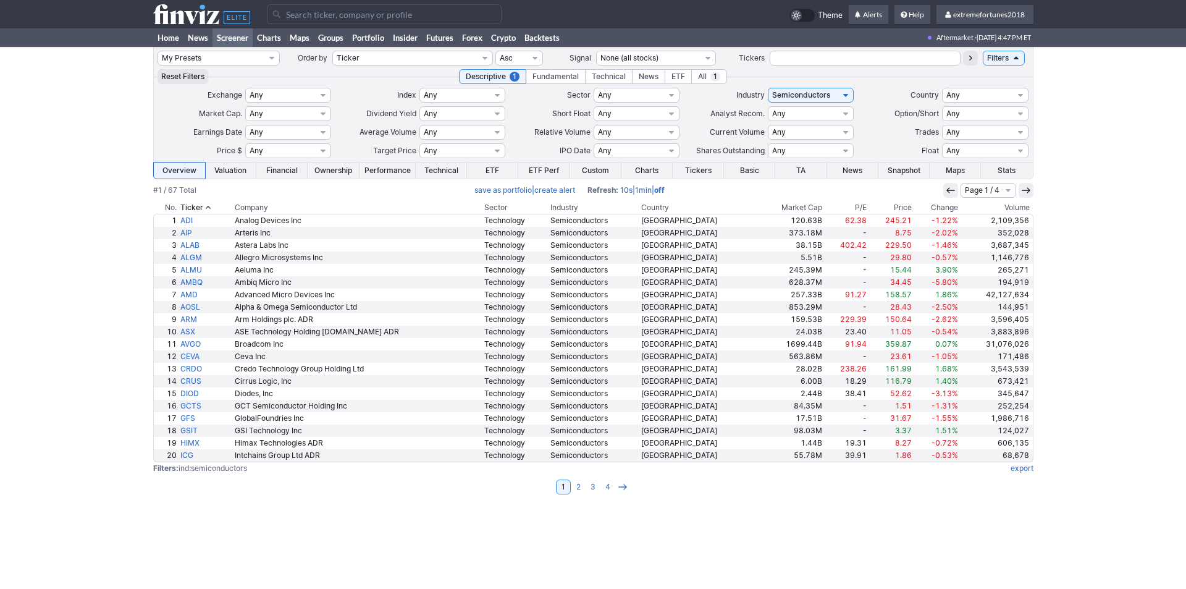
click at [1018, 209] on th "Volume" at bounding box center [996, 207] width 73 height 12
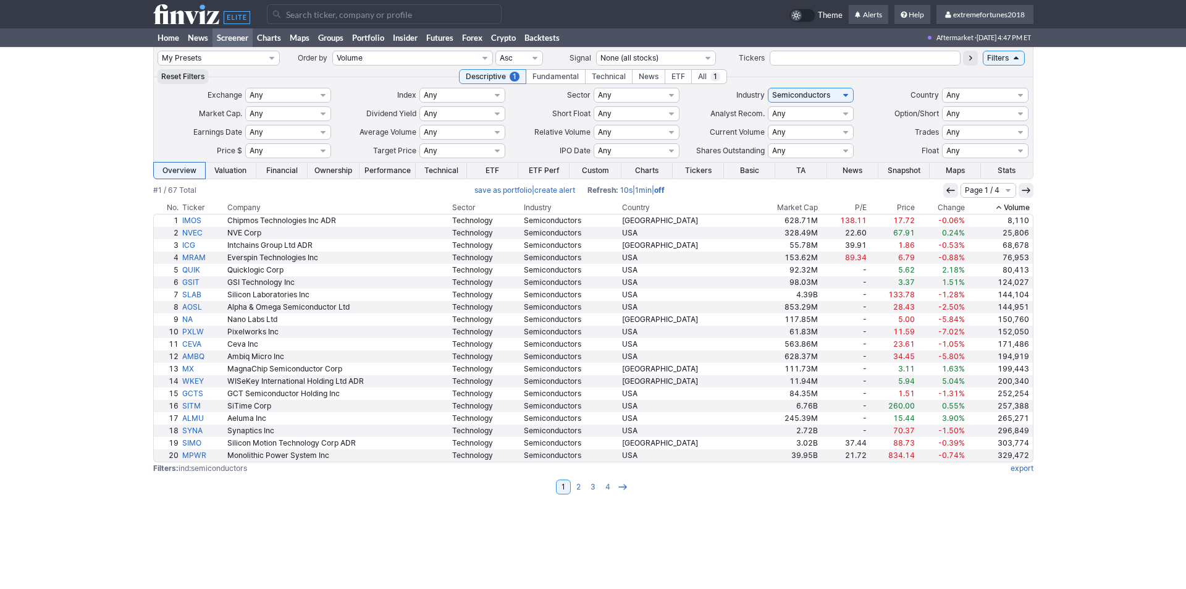
click at [1021, 210] on th "Volume" at bounding box center [1000, 207] width 67 height 12
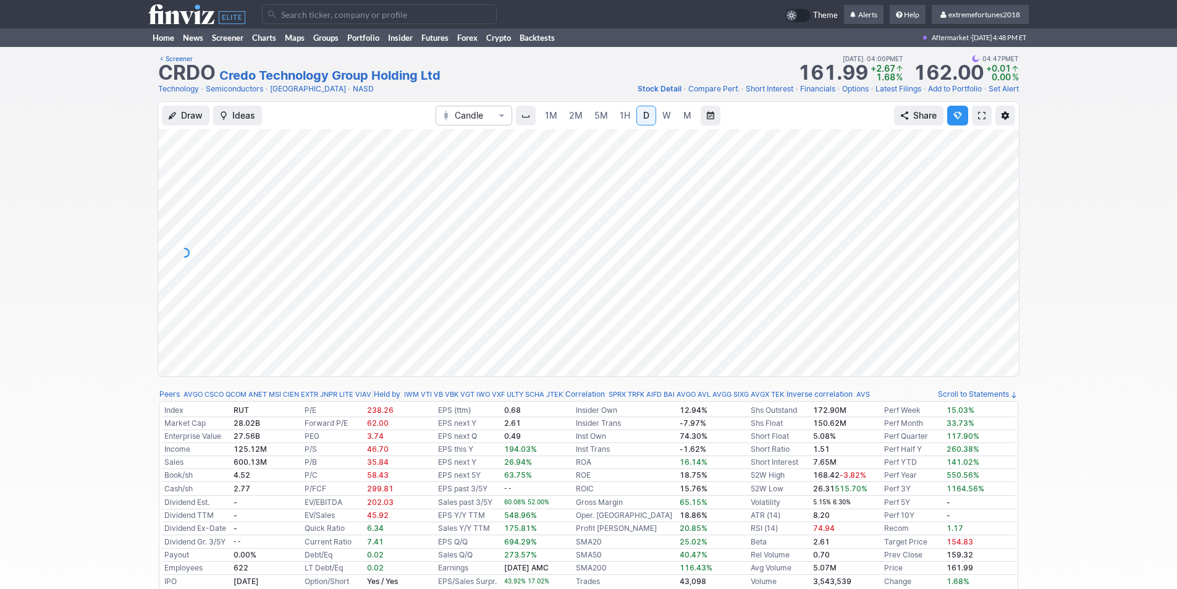
drag, startPoint x: 1000, startPoint y: 266, endPoint x: 994, endPoint y: 243, distance: 23.7
click at [997, 243] on div at bounding box center [1005, 249] width 26 height 216
click at [664, 120] on div "Draw Ideas Candle 1M 2M 5M 1H D W M Share" at bounding box center [588, 239] width 860 height 274
drag, startPoint x: 1003, startPoint y: 250, endPoint x: 1000, endPoint y: 287, distance: 37.8
click at [1000, 287] on div at bounding box center [1005, 249] width 26 height 216
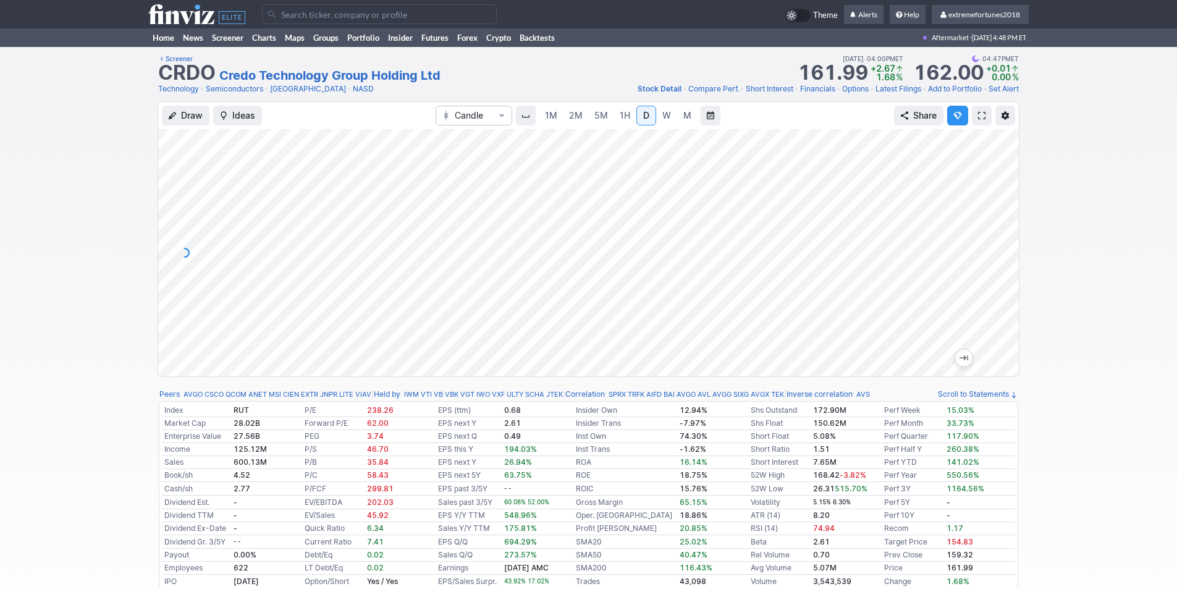
click at [992, 230] on div at bounding box center [1005, 249] width 26 height 216
click at [280, 16] on input "Search" at bounding box center [379, 14] width 235 height 20
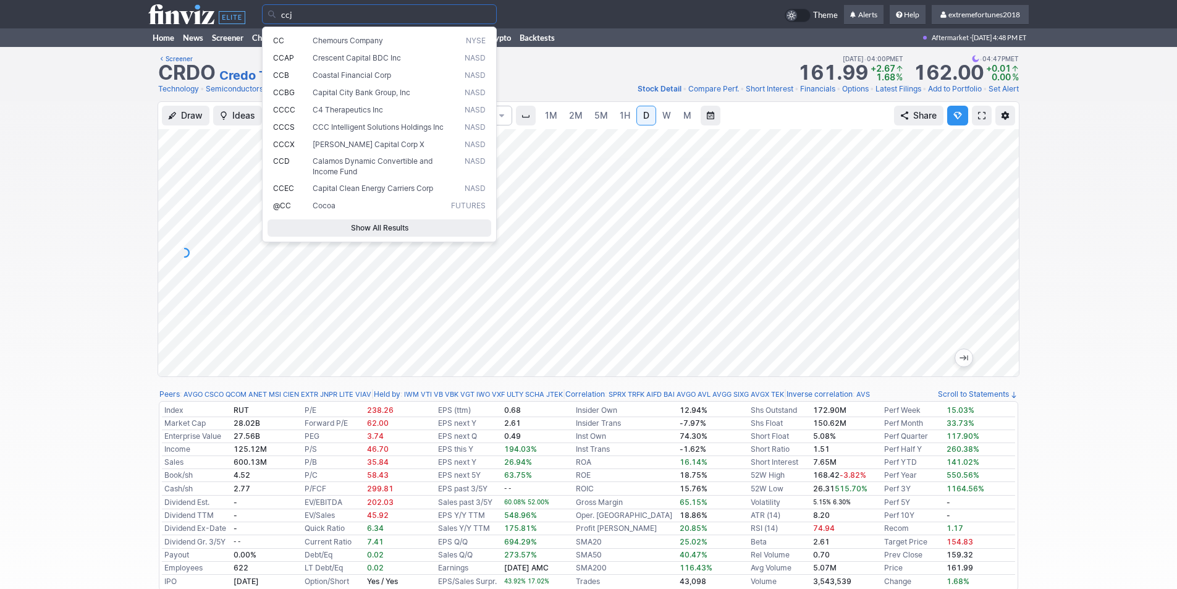
type input "ccj"
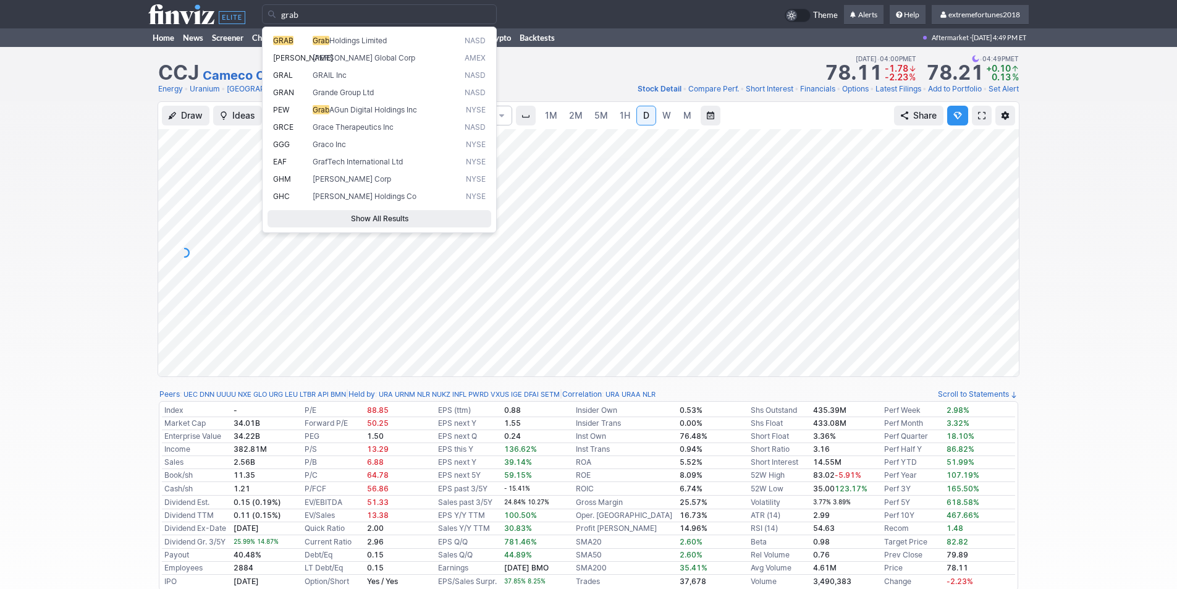
type input "grab"
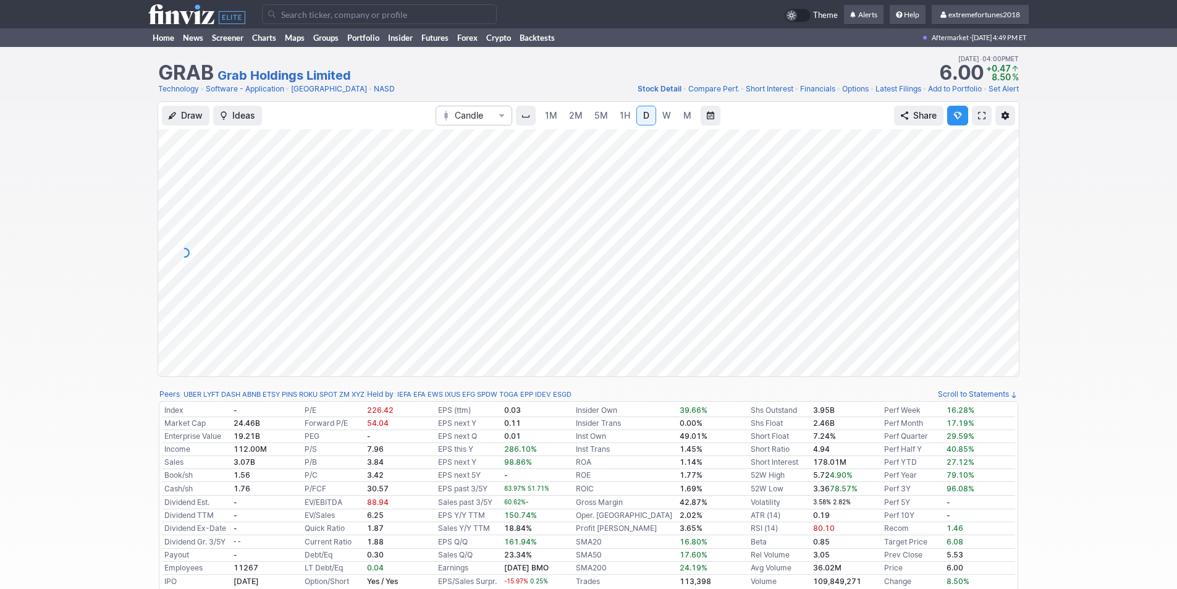
drag, startPoint x: 994, startPoint y: 239, endPoint x: 996, endPoint y: 275, distance: 36.5
click at [996, 275] on div at bounding box center [1005, 249] width 26 height 216
click at [319, 14] on input "Search" at bounding box center [379, 14] width 235 height 20
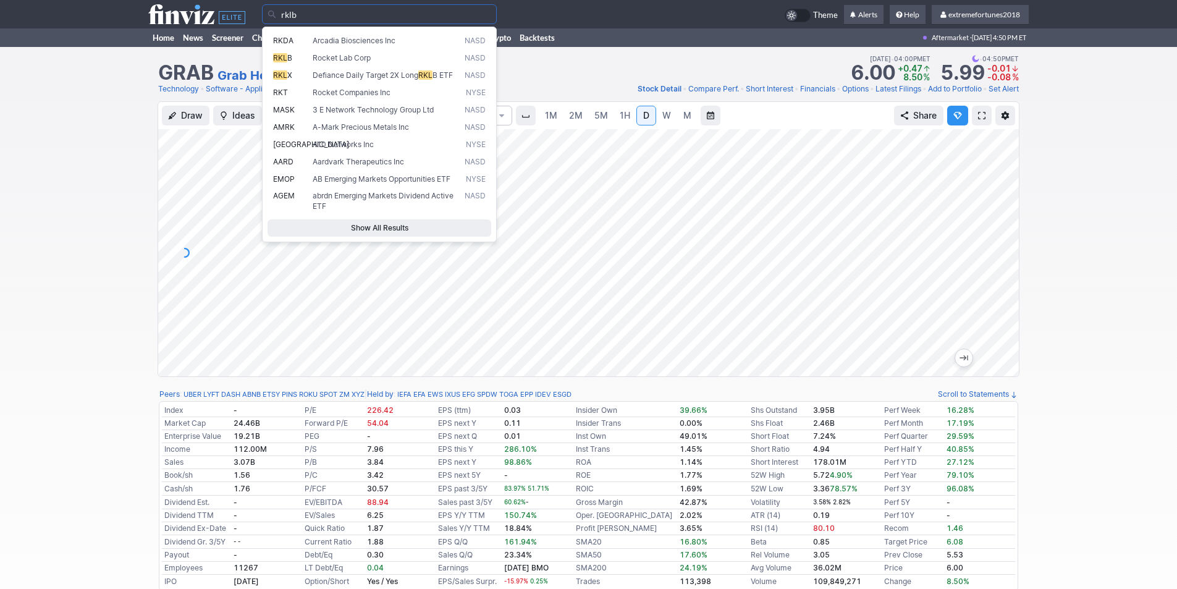
type input "rklb"
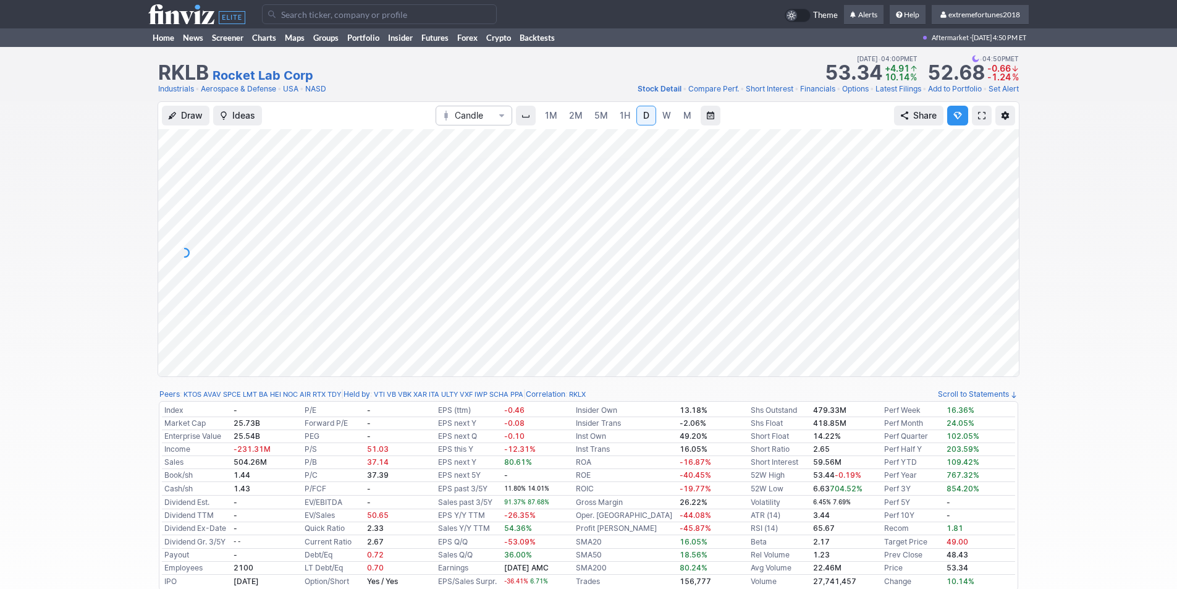
drag, startPoint x: 1008, startPoint y: 269, endPoint x: 1000, endPoint y: 288, distance: 20.0
click at [1003, 290] on div at bounding box center [1005, 249] width 26 height 216
drag, startPoint x: 1008, startPoint y: 270, endPoint x: 1005, endPoint y: 258, distance: 12.1
click at [1005, 258] on div at bounding box center [1005, 249] width 26 height 216
click at [390, 21] on input "Search" at bounding box center [379, 14] width 235 height 20
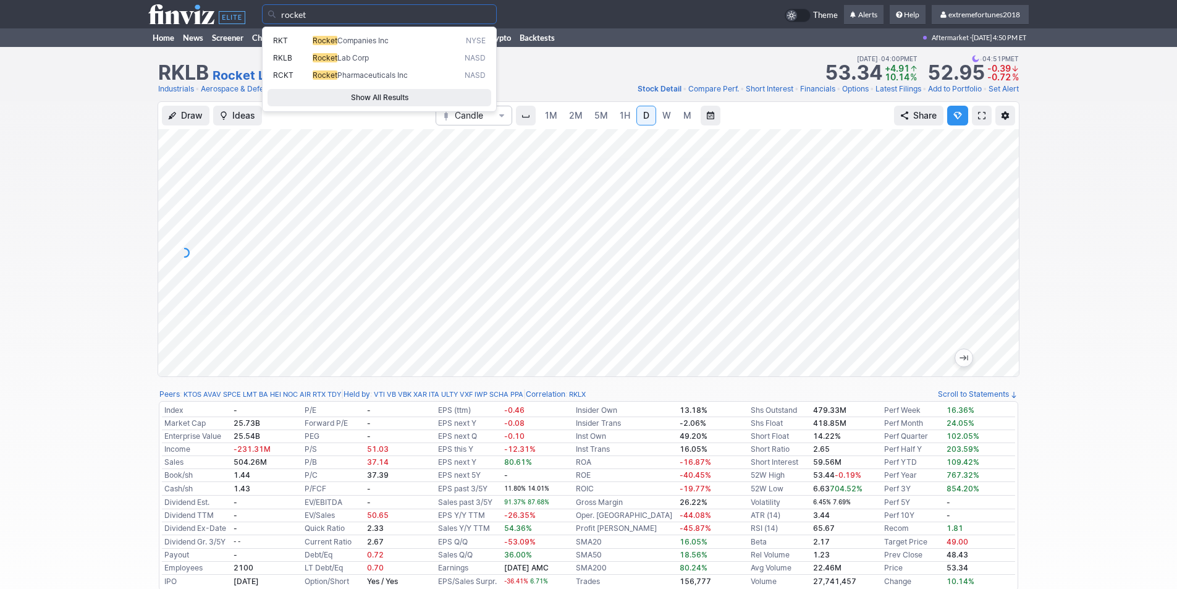
click at [387, 36] on span "Rocket Companies Inc" at bounding box center [386, 41] width 152 height 10
type input "RKT"
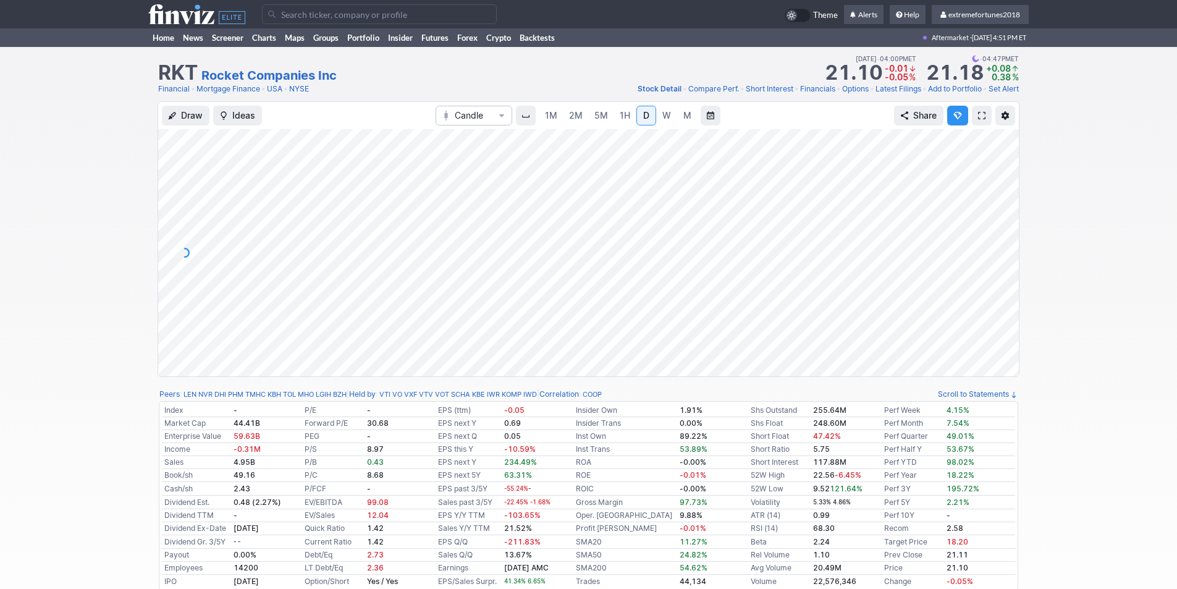
click at [1001, 267] on div at bounding box center [1005, 249] width 26 height 216
drag, startPoint x: 1002, startPoint y: 279, endPoint x: 1007, endPoint y: 256, distance: 23.9
click at [1007, 256] on div at bounding box center [1005, 249] width 26 height 216
drag, startPoint x: 999, startPoint y: 311, endPoint x: 999, endPoint y: 227, distance: 84.0
click at [999, 227] on div at bounding box center [1005, 249] width 26 height 216
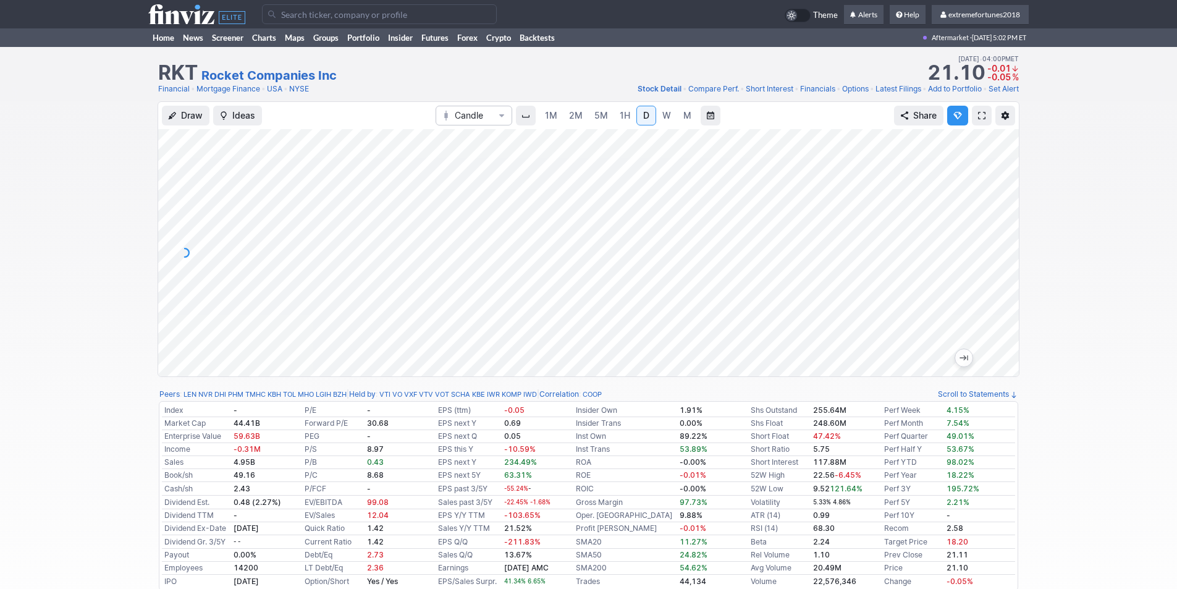
drag, startPoint x: 1001, startPoint y: 200, endPoint x: 1004, endPoint y: 241, distance: 40.8
click at [1004, 241] on div at bounding box center [1005, 249] width 26 height 216
click at [277, 19] on input "Search" at bounding box center [379, 14] width 235 height 20
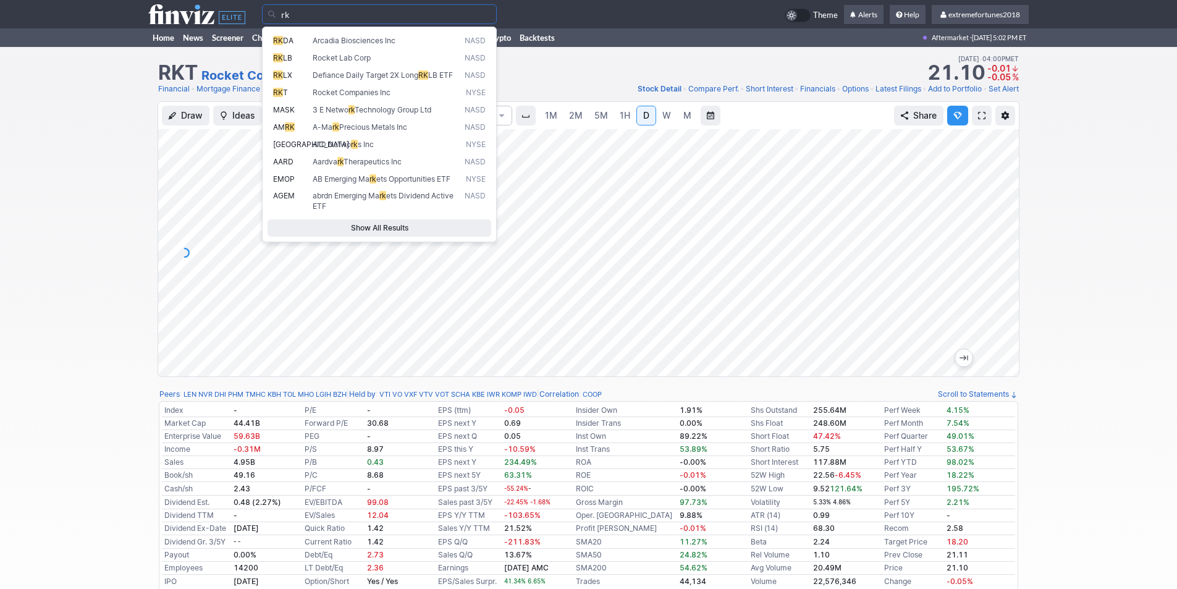
type input "r"
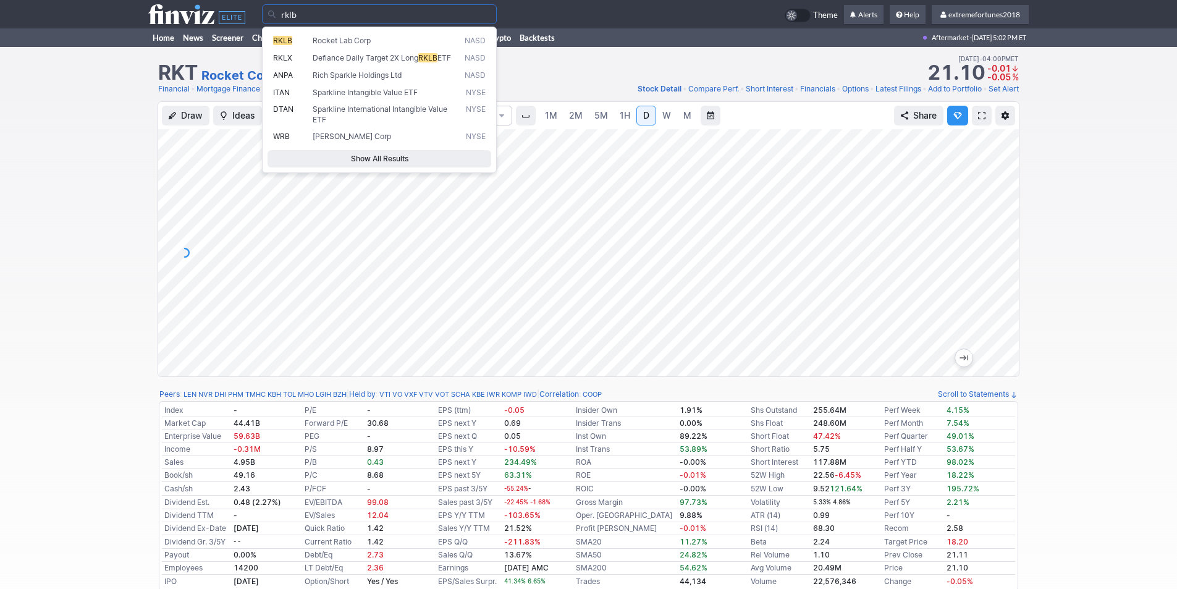
type input "rklb"
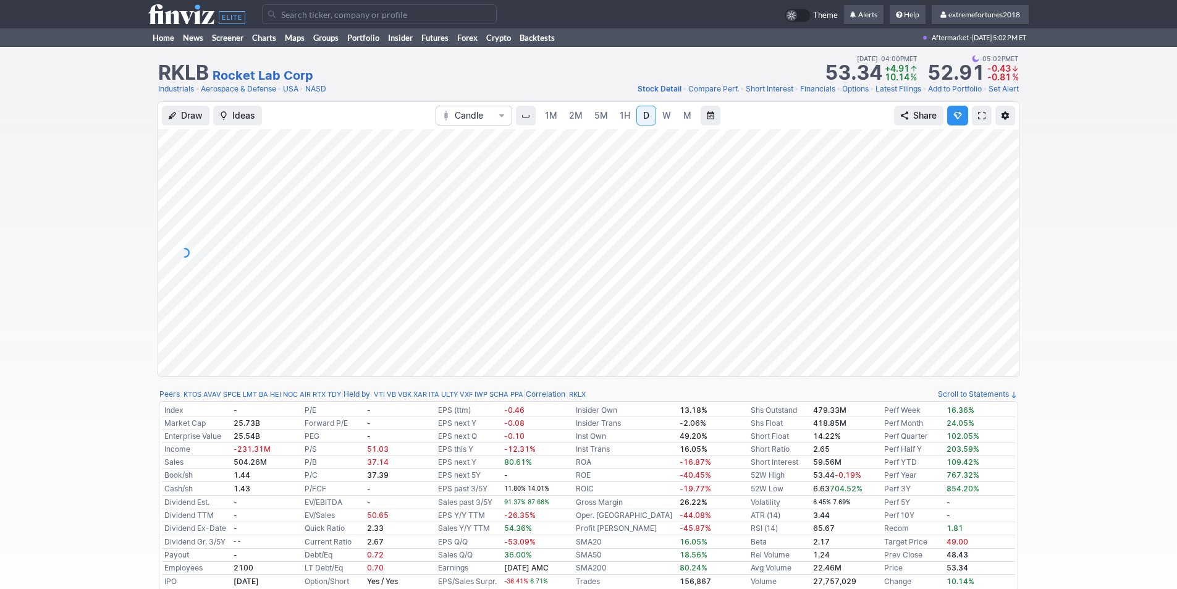
drag, startPoint x: 1011, startPoint y: 258, endPoint x: 999, endPoint y: 193, distance: 65.4
click at [1000, 195] on div at bounding box center [1005, 249] width 26 height 216
drag, startPoint x: 1013, startPoint y: 316, endPoint x: 993, endPoint y: 243, distance: 76.3
click at [1015, 254] on div at bounding box center [1005, 249] width 26 height 216
click at [653, 377] on div "Draw Ideas Candle 1M 2M 5M 1H D W M Share" at bounding box center [588, 243] width 862 height 285
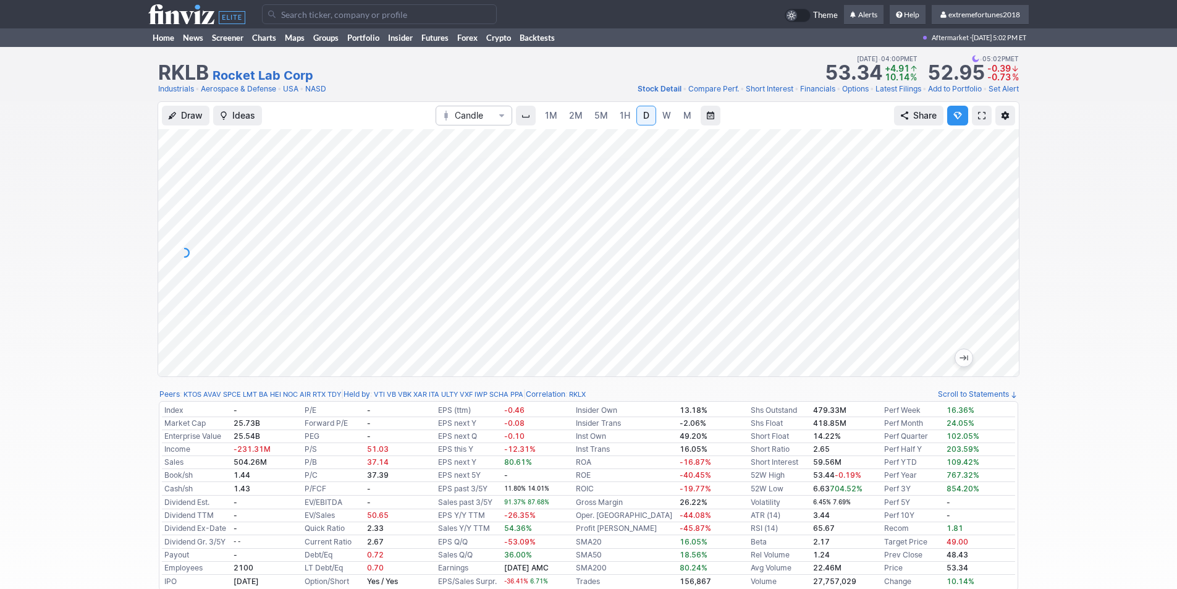
click at [984, 292] on div at bounding box center [588, 252] width 860 height 247
drag, startPoint x: 1009, startPoint y: 233, endPoint x: 994, endPoint y: 264, distance: 33.4
click at [1010, 254] on div at bounding box center [1005, 249] width 26 height 216
